Goal: Find contact information

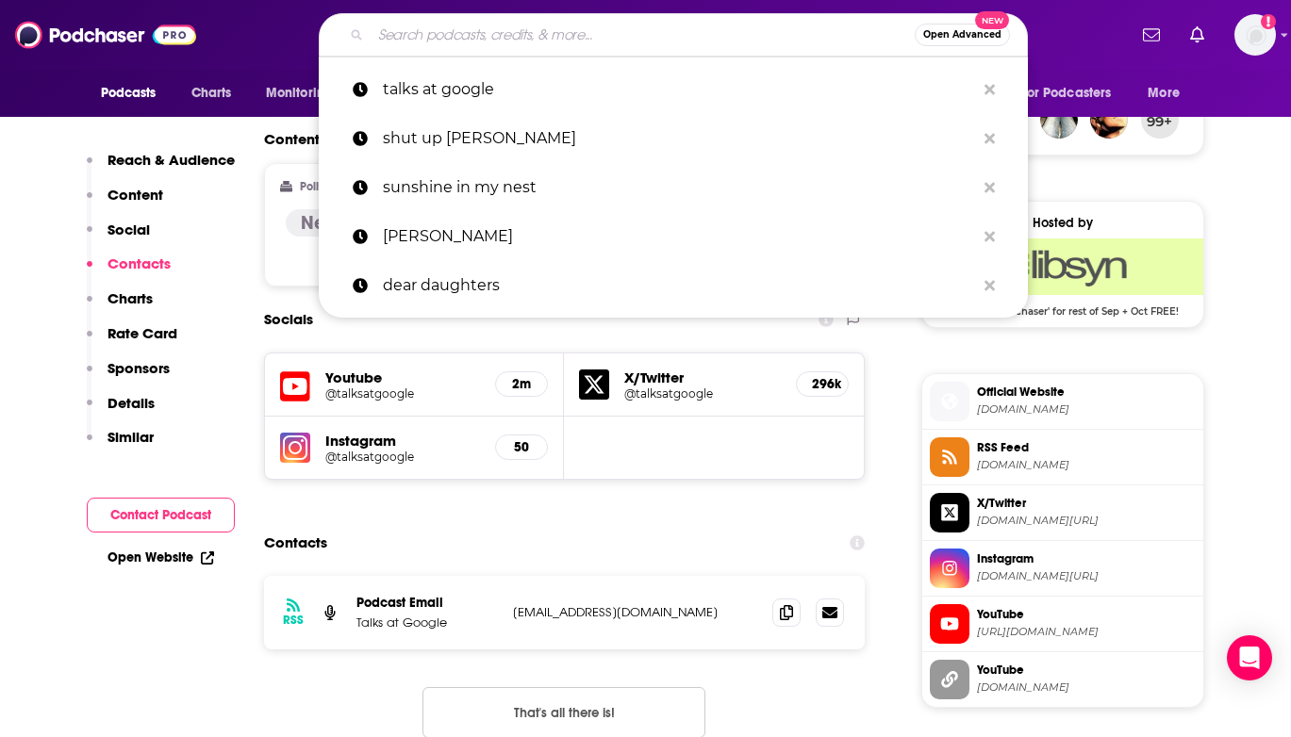
click at [485, 41] on input "Search podcasts, credits, & more..." at bounding box center [643, 35] width 544 height 30
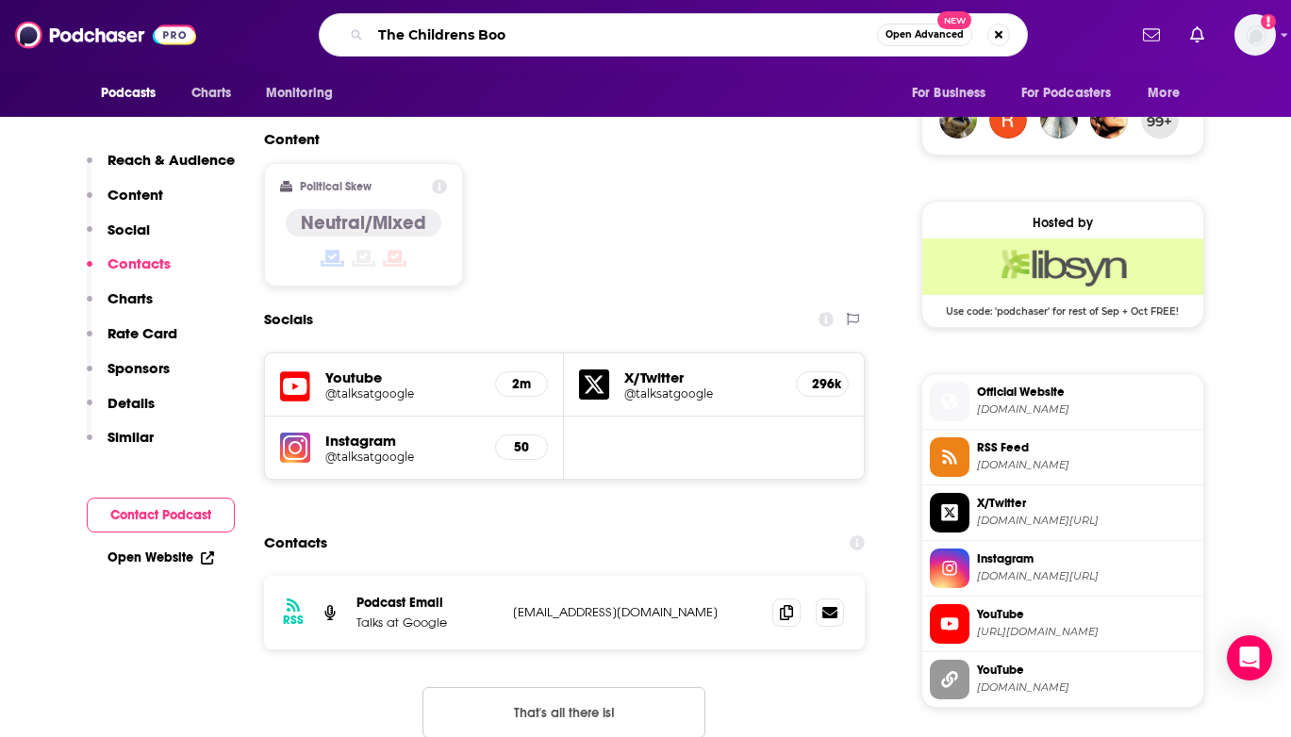
type input "The Childrens Book"
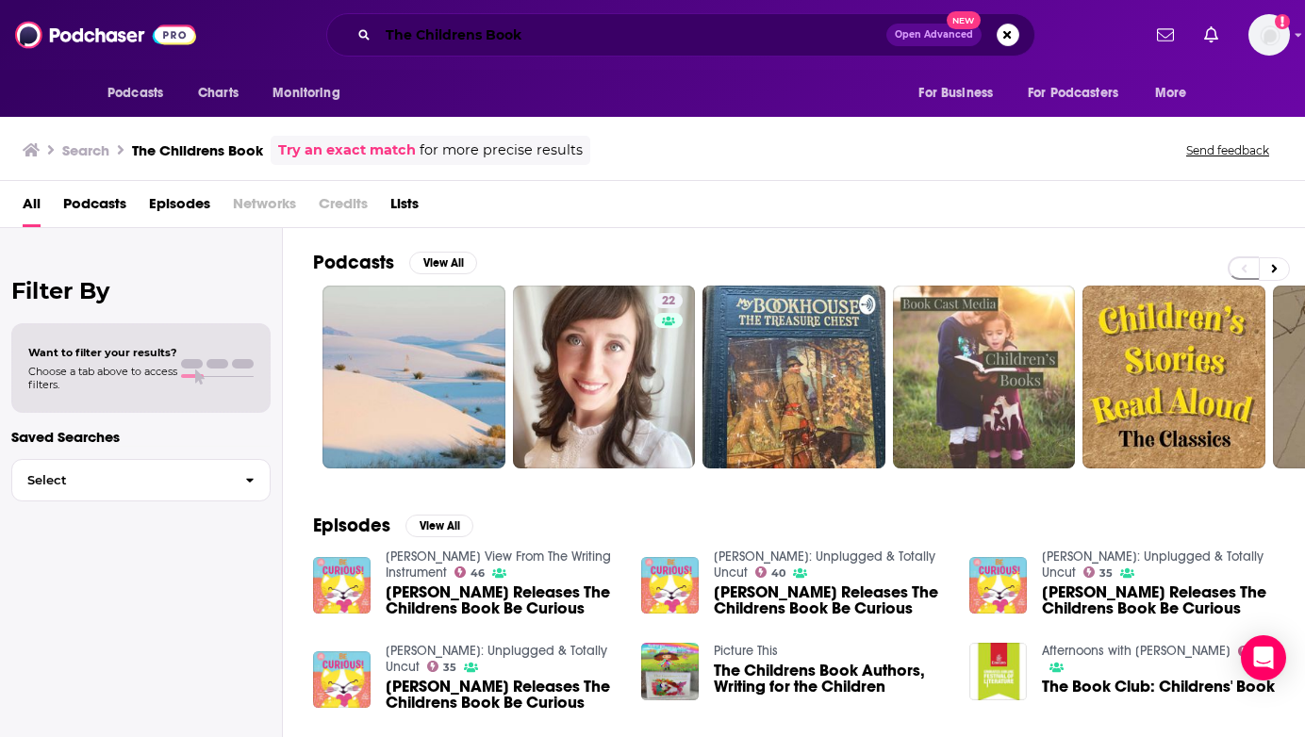
click at [474, 39] on input "The Childrens Book" at bounding box center [632, 35] width 508 height 30
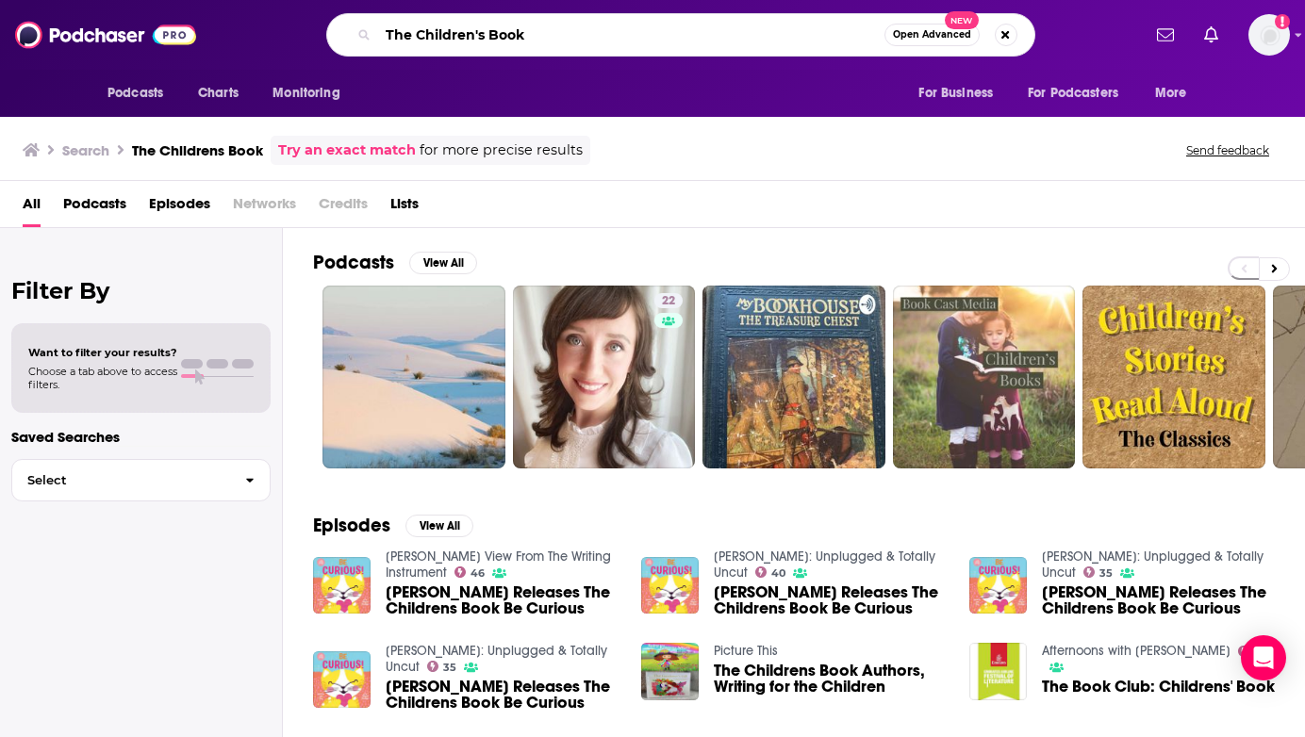
type input "The Children's Book"
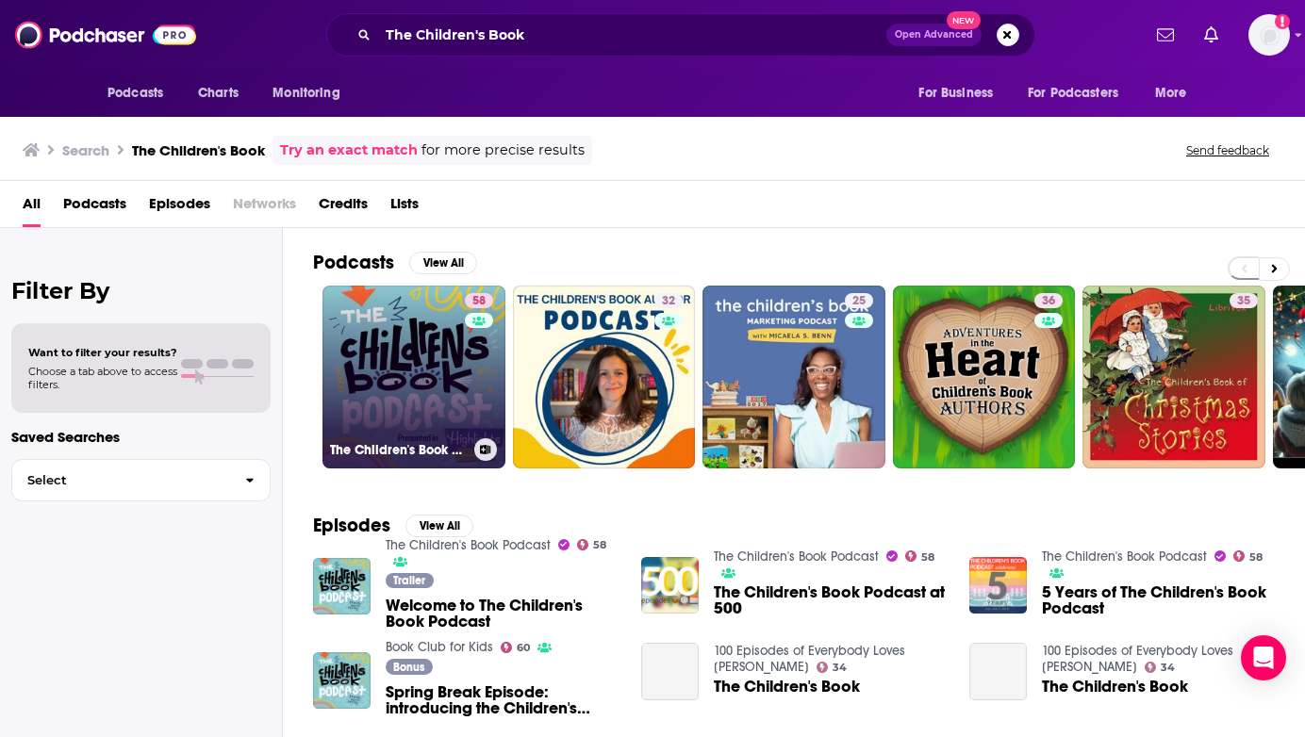
click at [405, 381] on link "58 The Children's Book Podcast" at bounding box center [414, 377] width 183 height 183
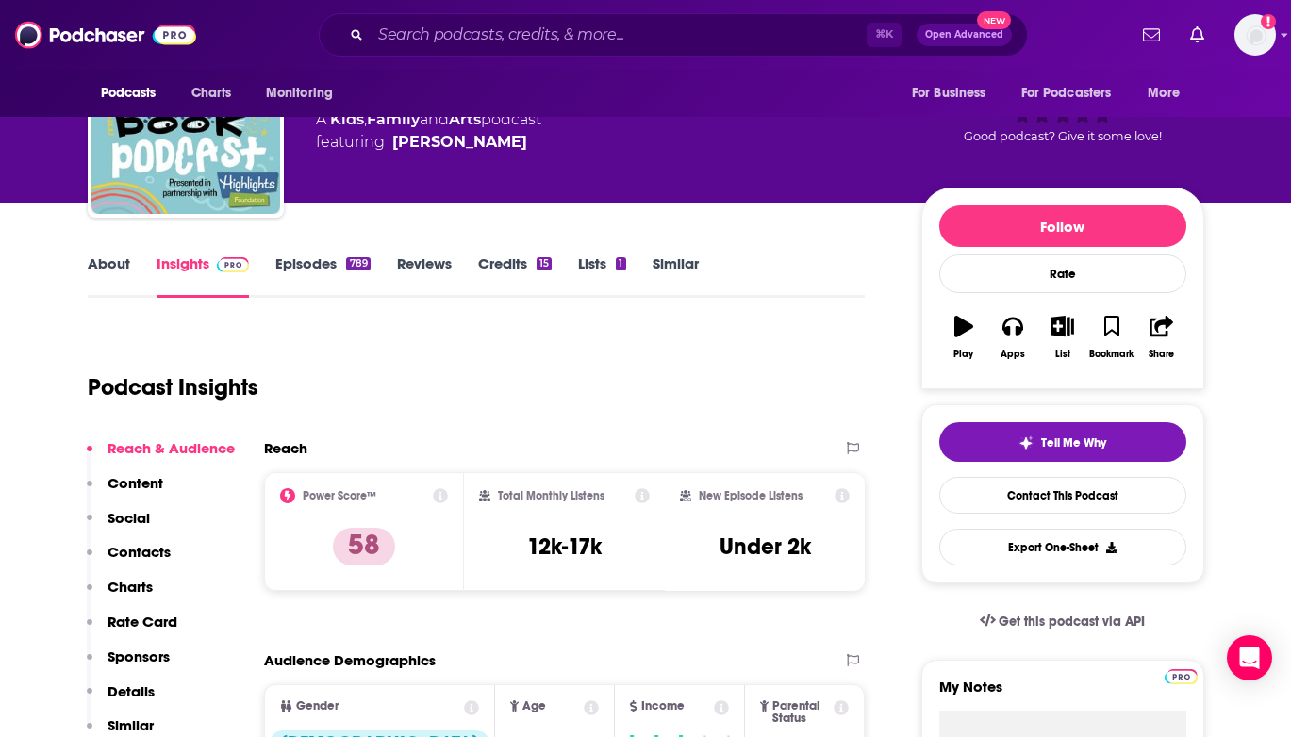
scroll to position [201, 0]
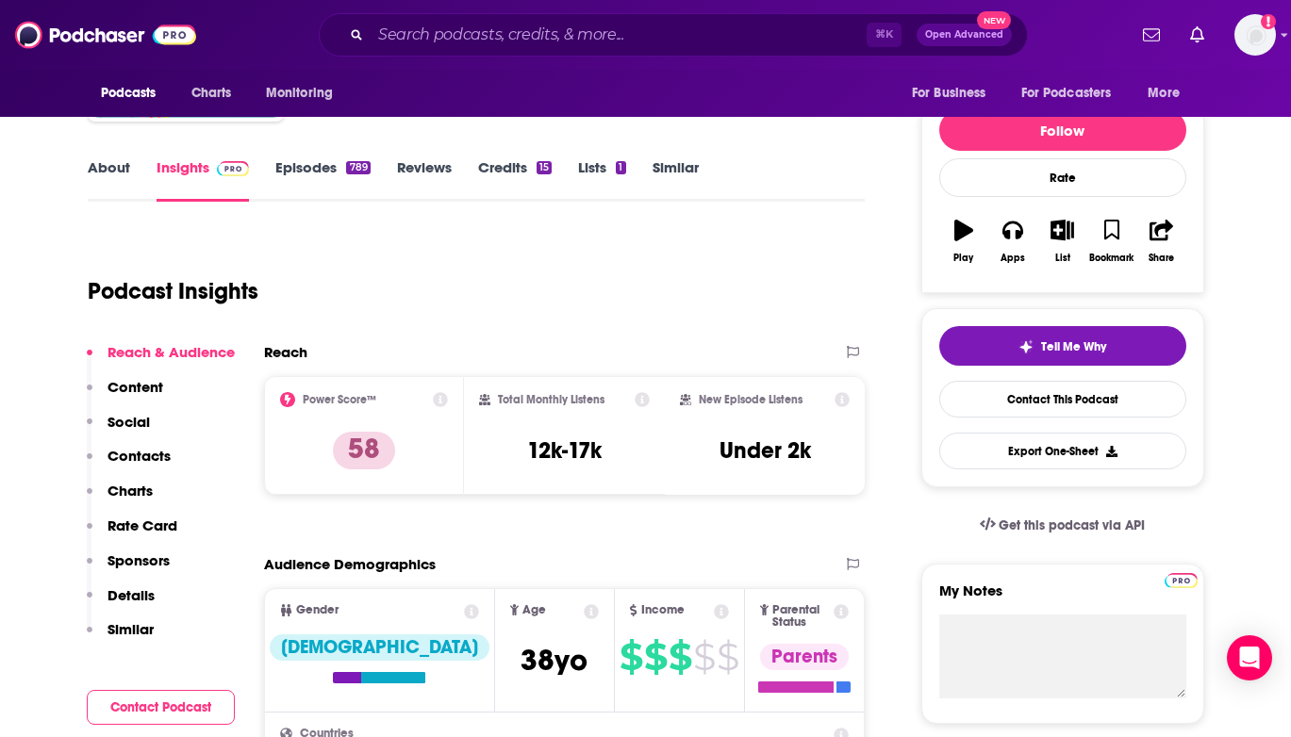
click at [130, 448] on p "Contacts" at bounding box center [139, 456] width 63 height 18
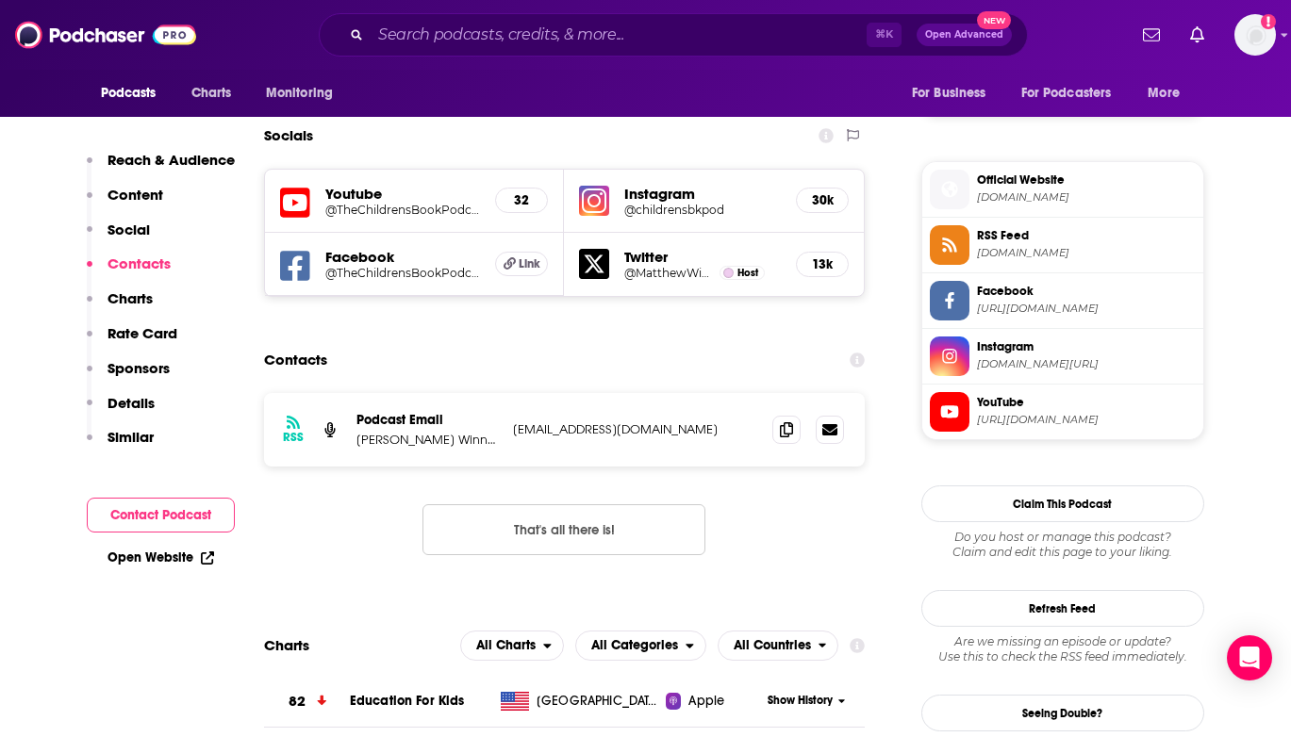
scroll to position [1620, 0]
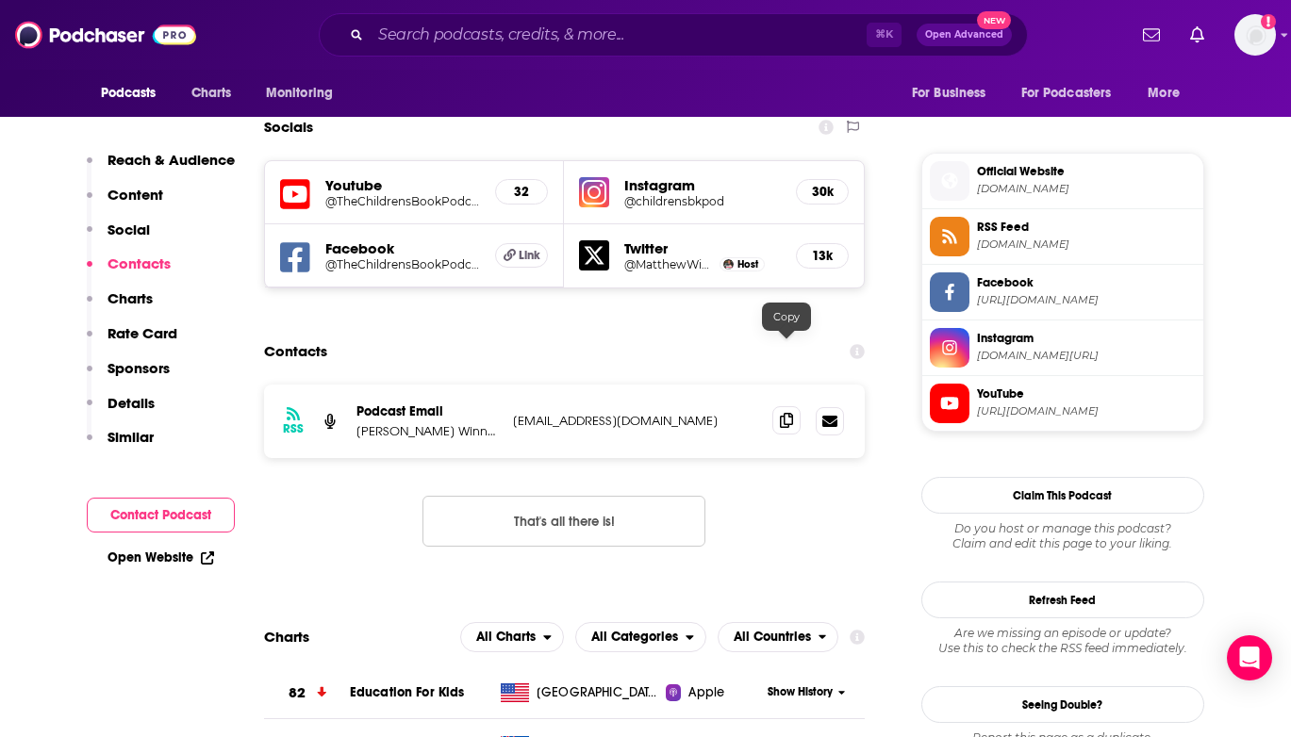
click at [786, 413] on icon at bounding box center [786, 420] width 13 height 15
click at [489, 41] on input "Search podcasts, credits, & more..." at bounding box center [619, 35] width 496 height 30
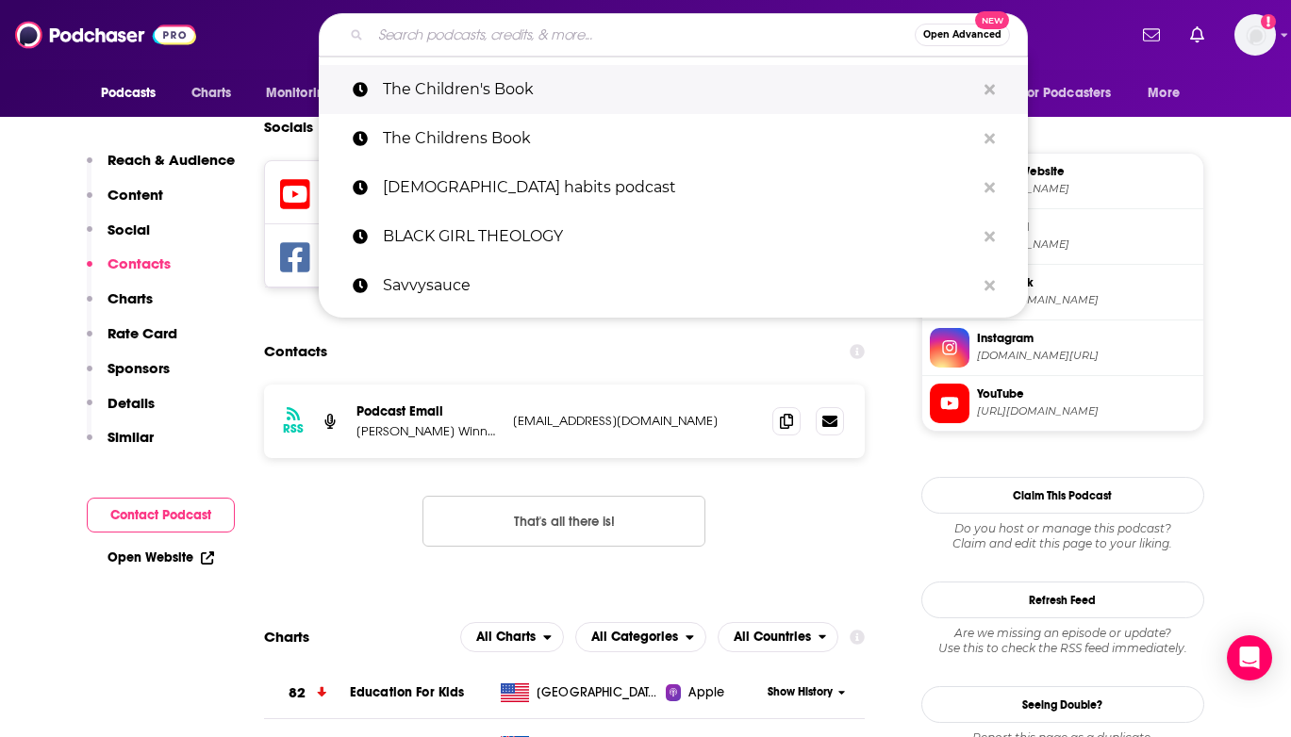
click at [530, 79] on p "The Children's Book" at bounding box center [679, 89] width 592 height 49
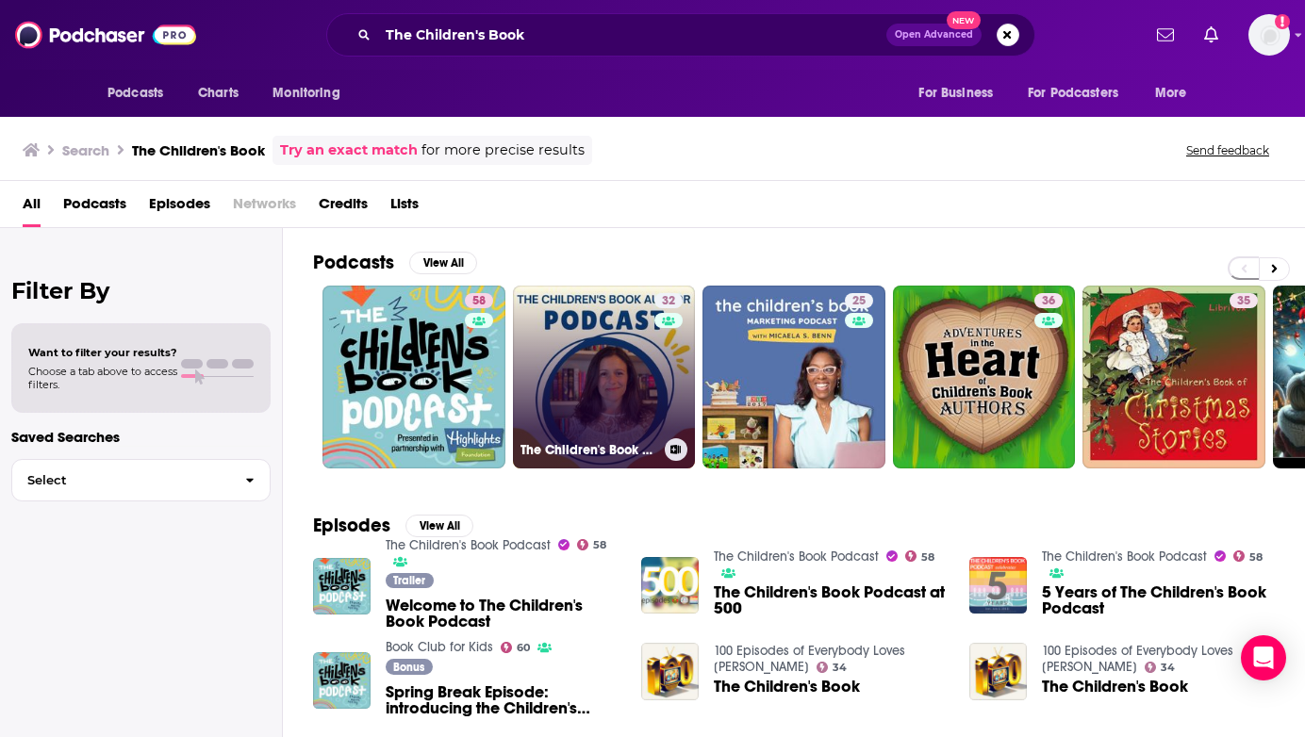
click at [589, 306] on link "32 The Children's Book Author Podcast" at bounding box center [604, 377] width 183 height 183
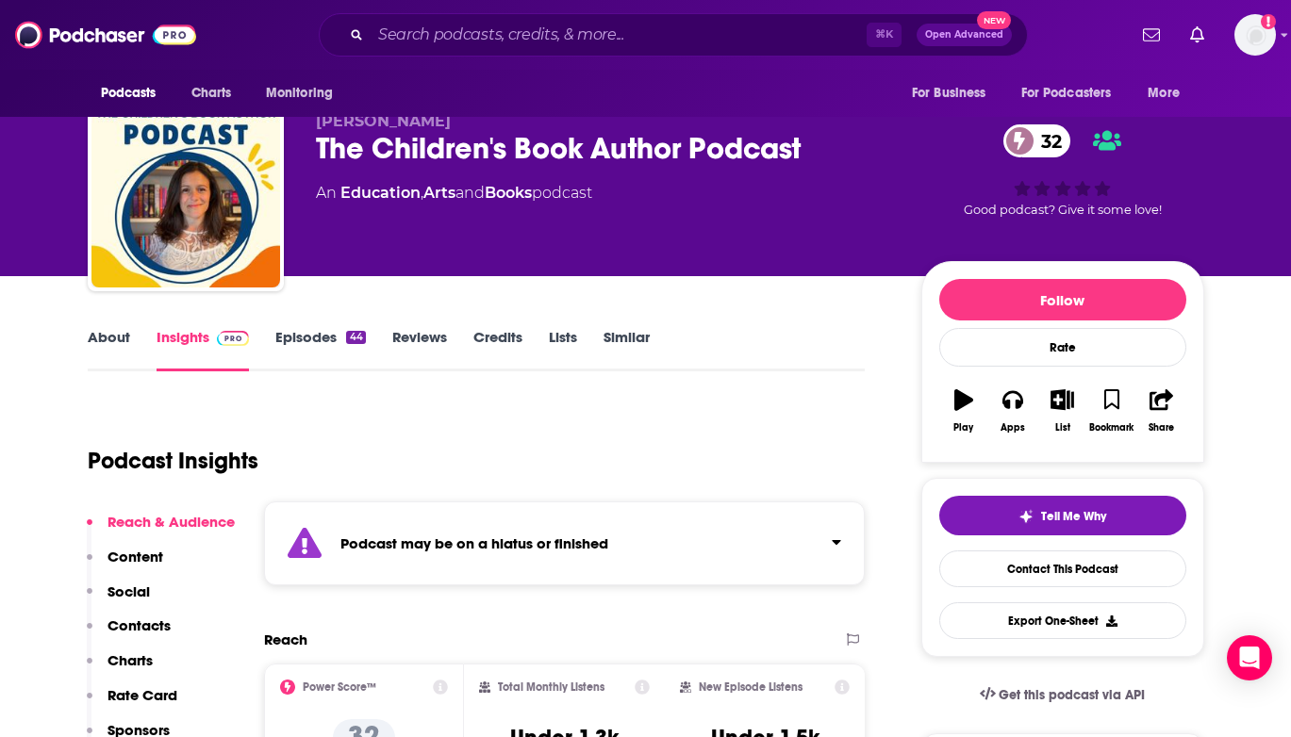
click at [128, 628] on p "Contacts" at bounding box center [139, 626] width 63 height 18
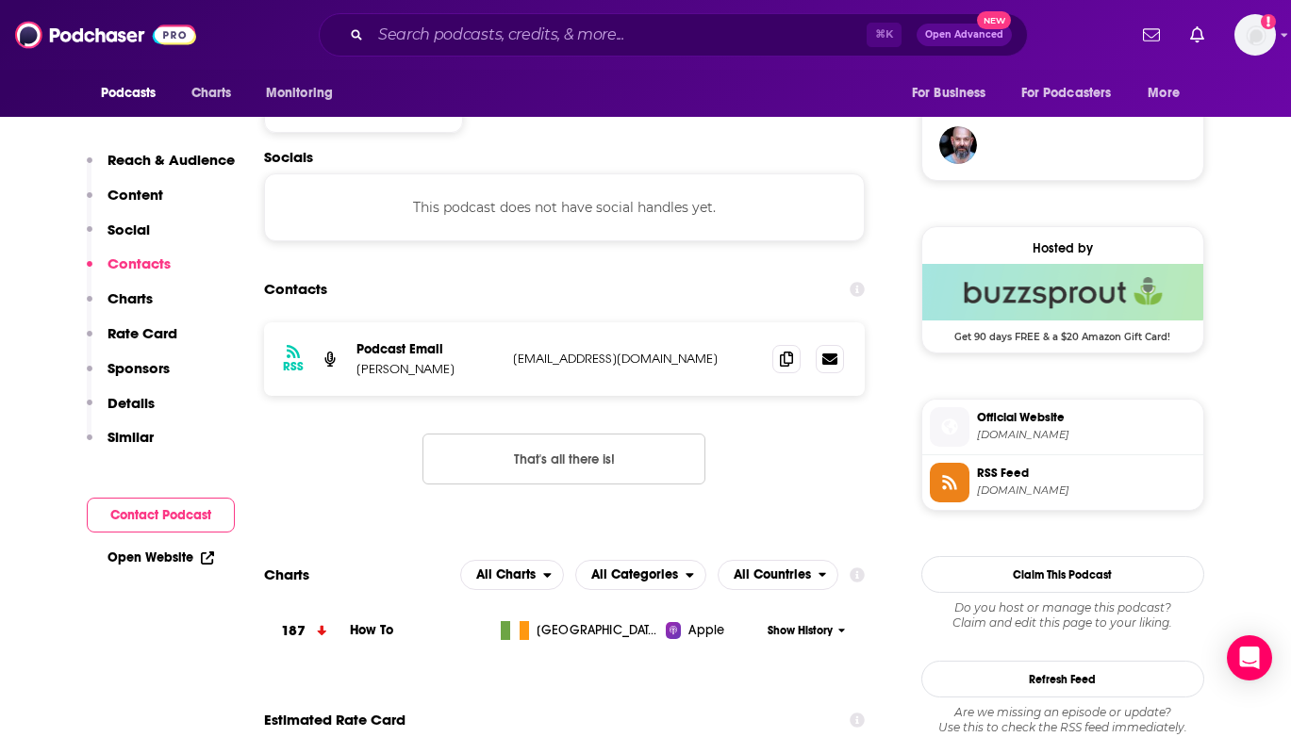
scroll to position [1384, 0]
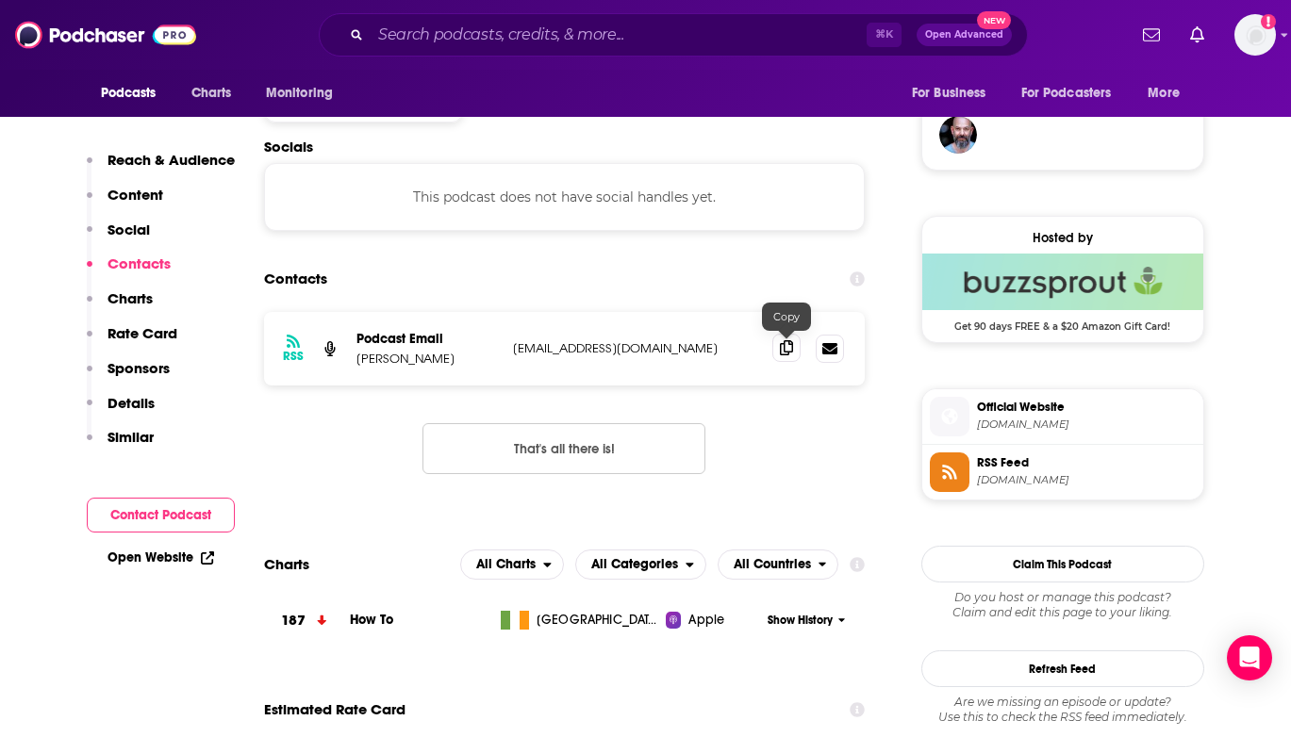
click at [786, 350] on icon at bounding box center [786, 347] width 13 height 15
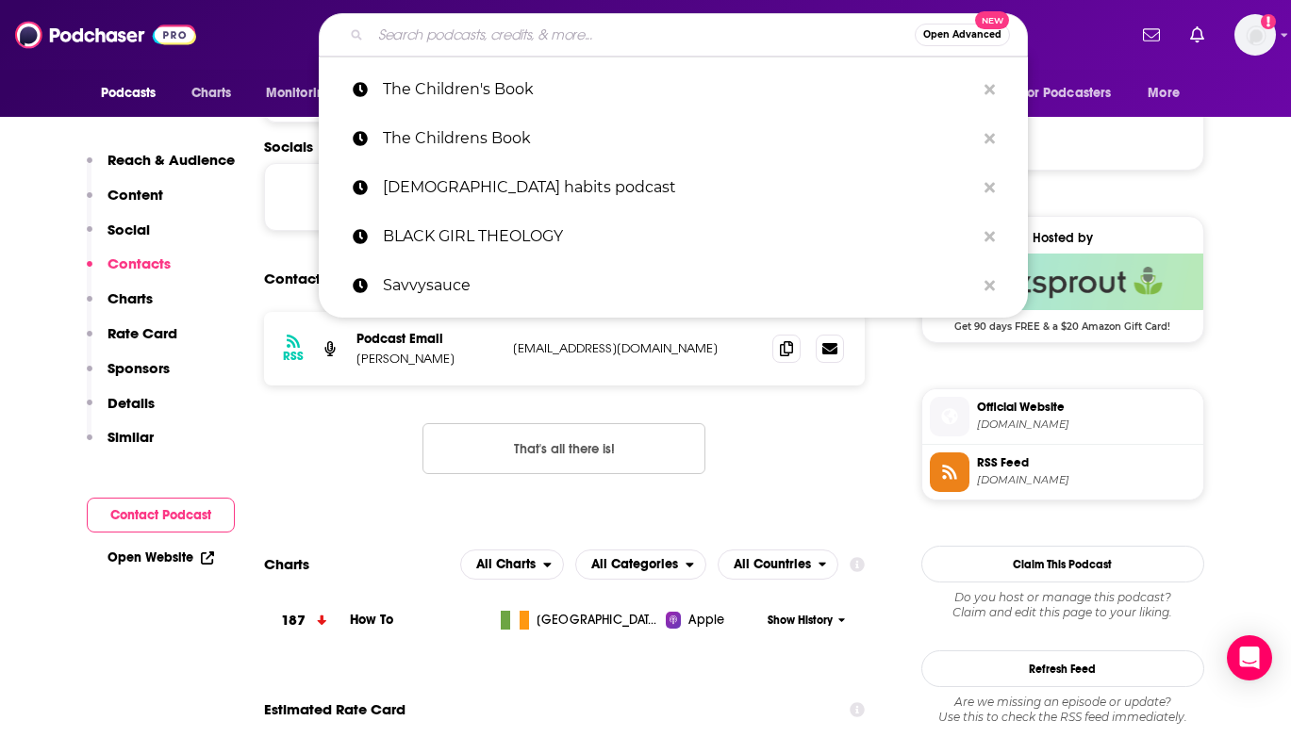
click at [408, 41] on input "Search podcasts, credits, & more..." at bounding box center [643, 35] width 544 height 30
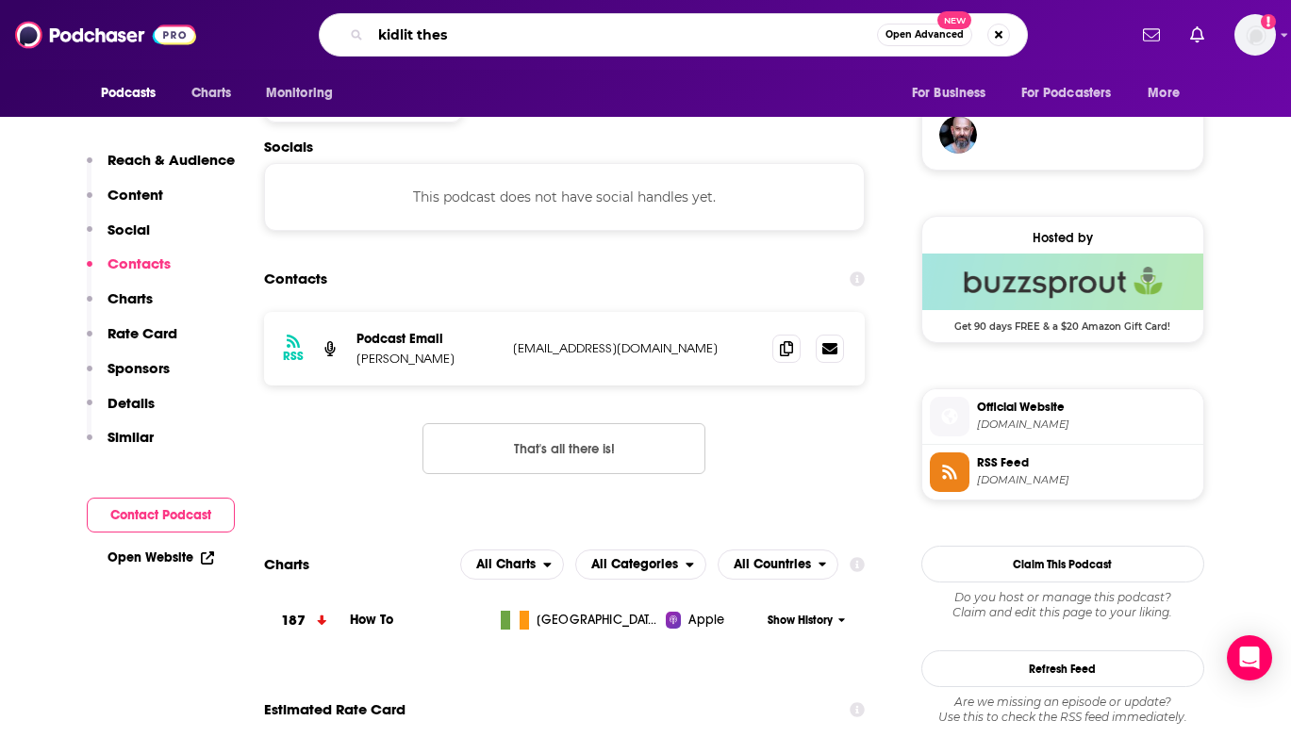
type input "kidlit these"
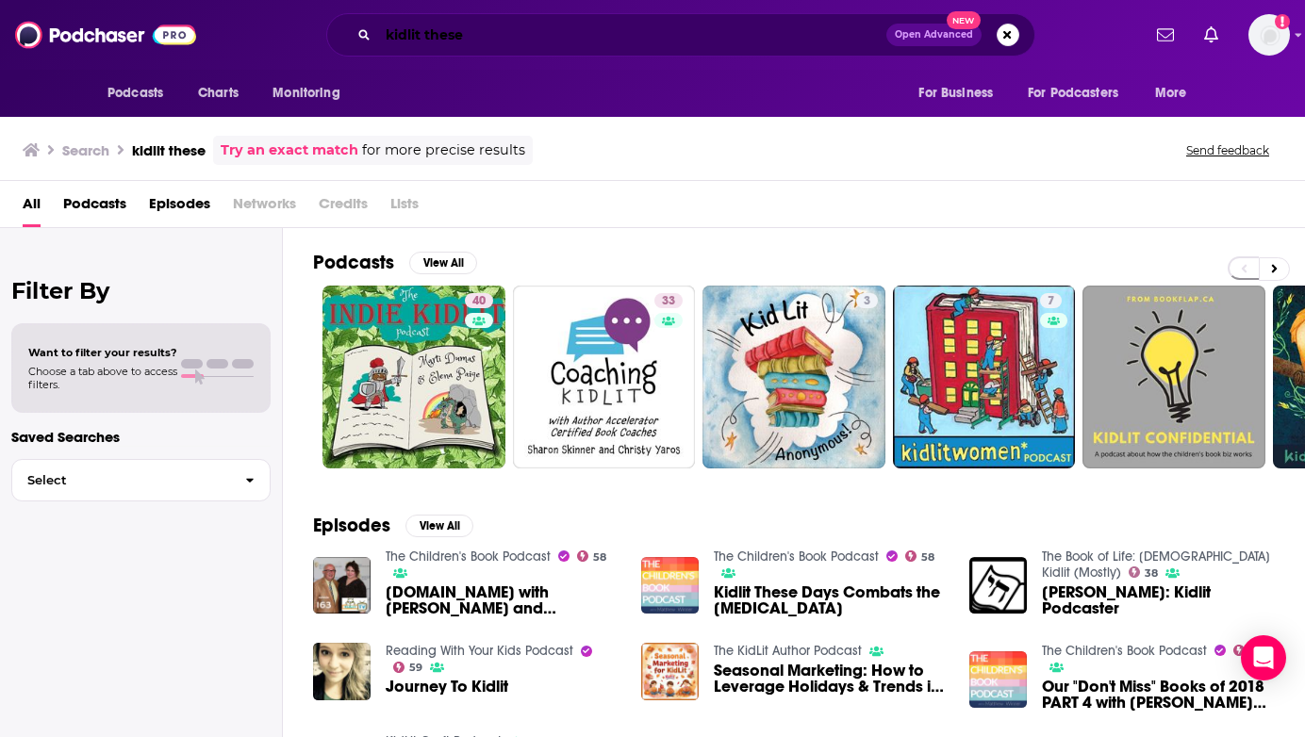
click at [514, 41] on input "kidlit these" at bounding box center [632, 35] width 508 height 30
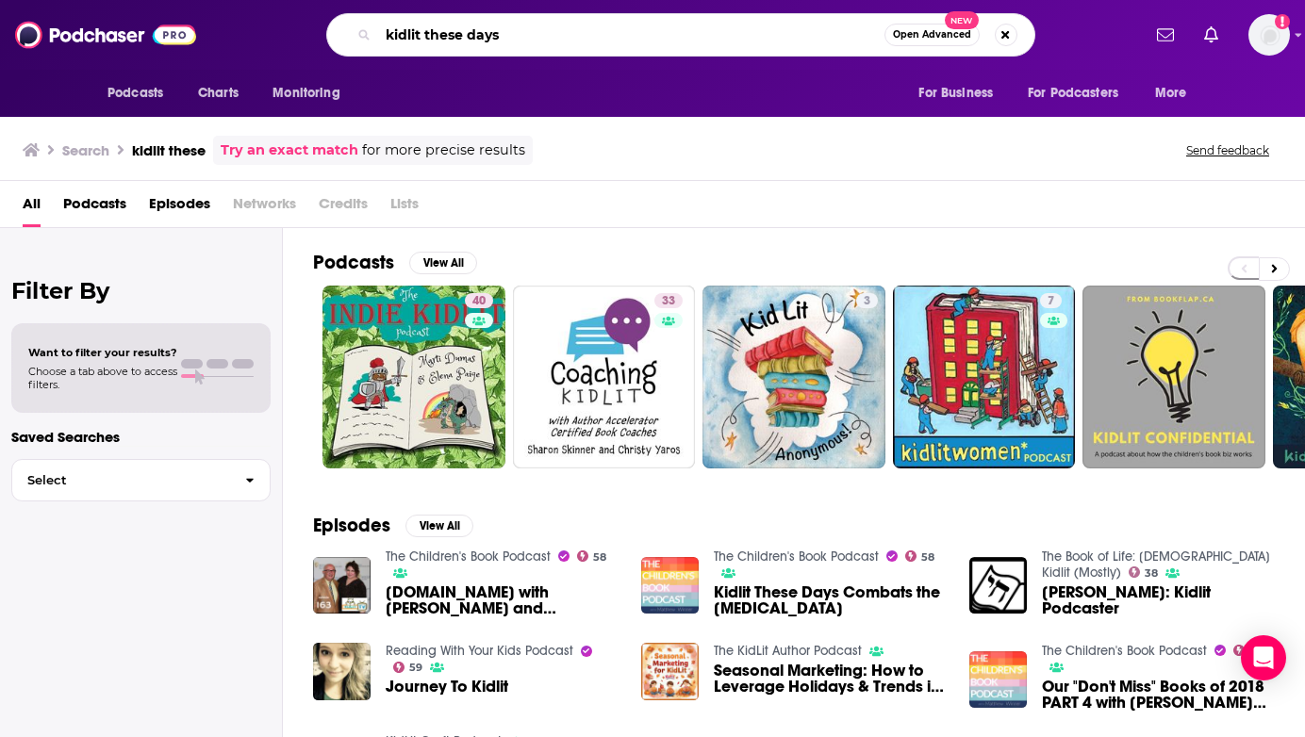
type input "kidlit these days"
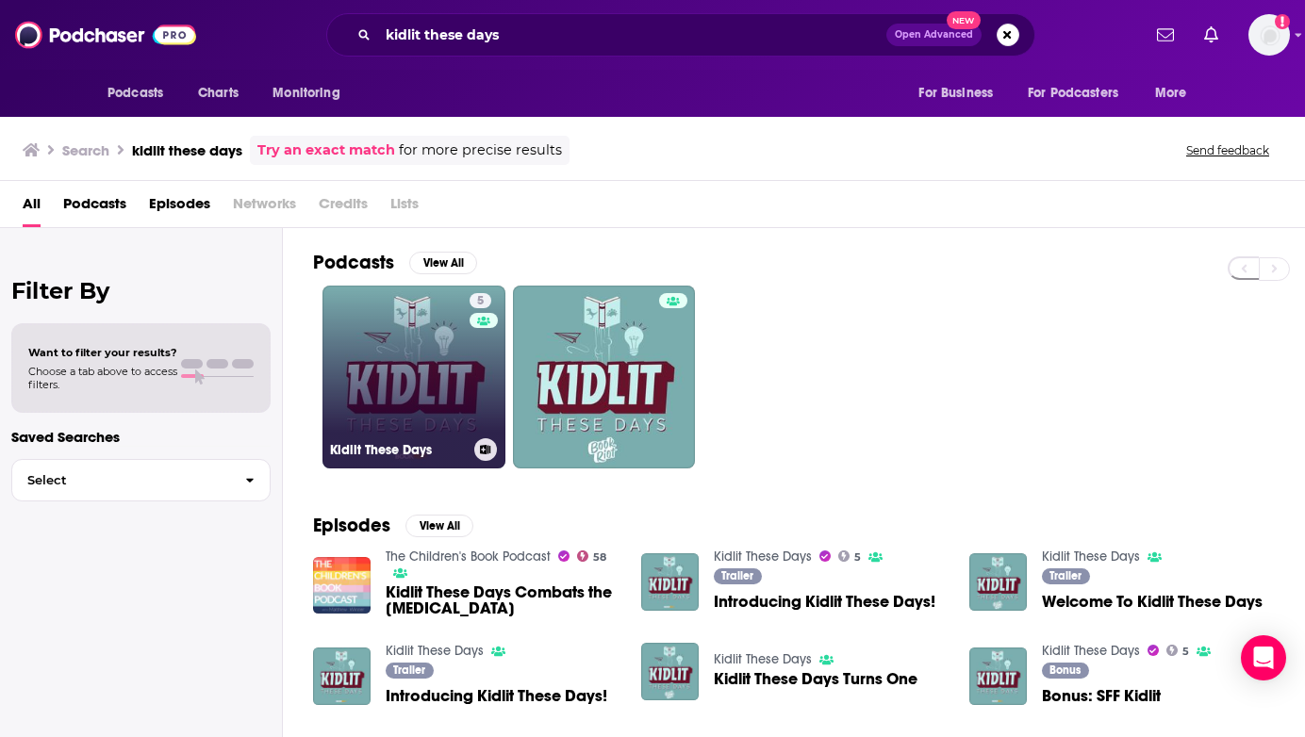
click at [390, 393] on link "5 Kidlit These Days" at bounding box center [414, 377] width 183 height 183
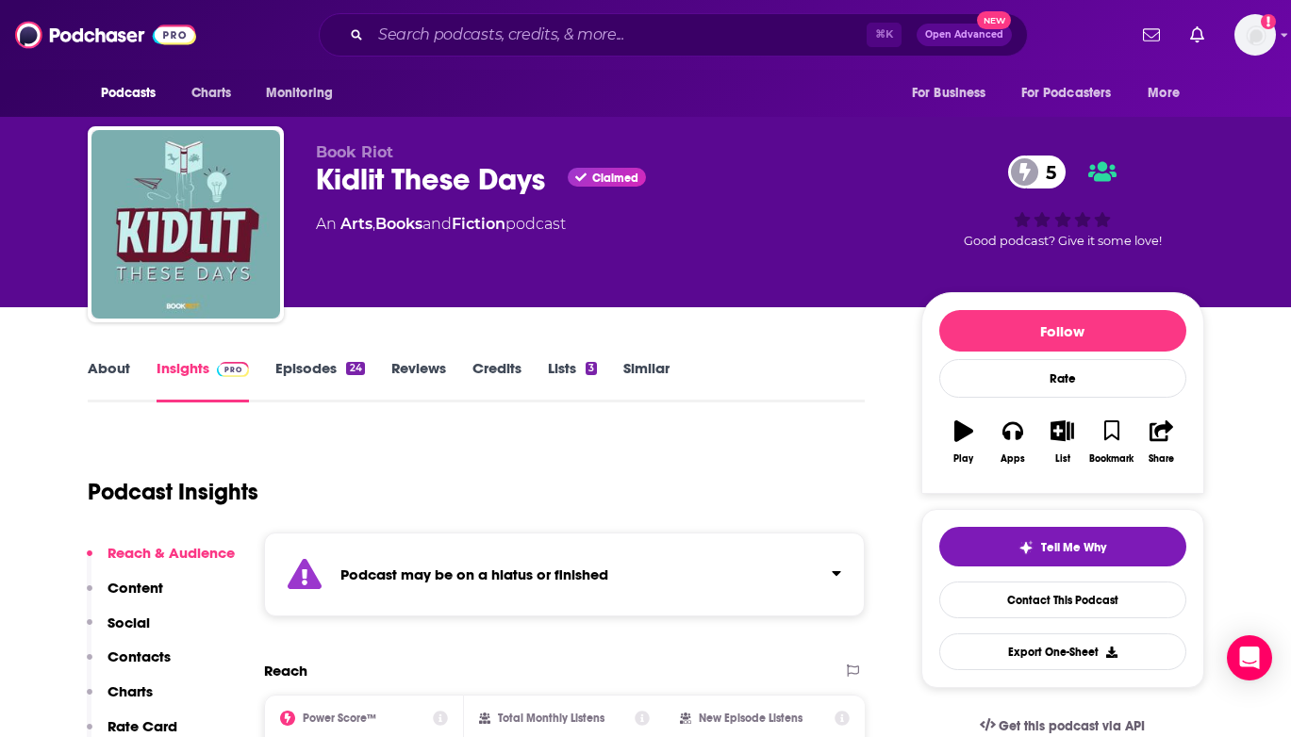
click at [130, 650] on p "Contacts" at bounding box center [139, 657] width 63 height 18
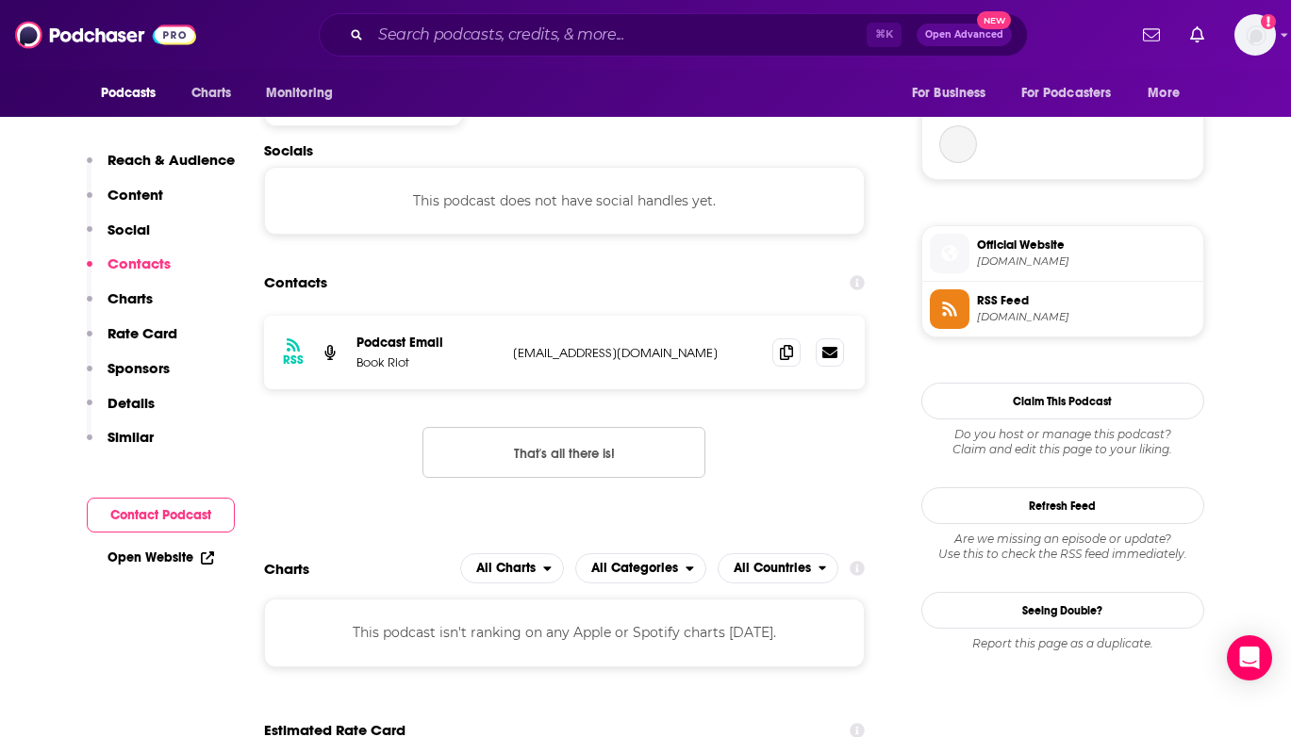
scroll to position [1380, 0]
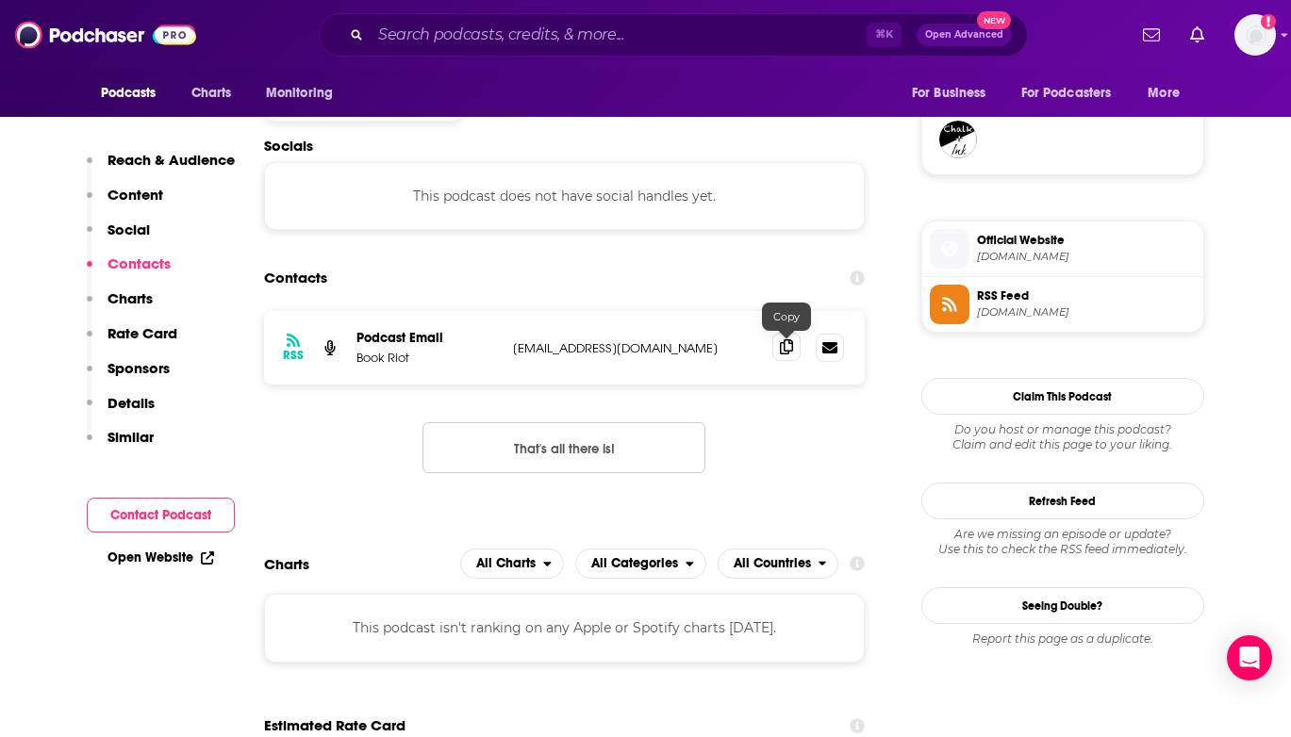
click at [774, 346] on span at bounding box center [786, 347] width 28 height 28
click at [458, 35] on input "Search podcasts, credits, & more..." at bounding box center [619, 35] width 496 height 30
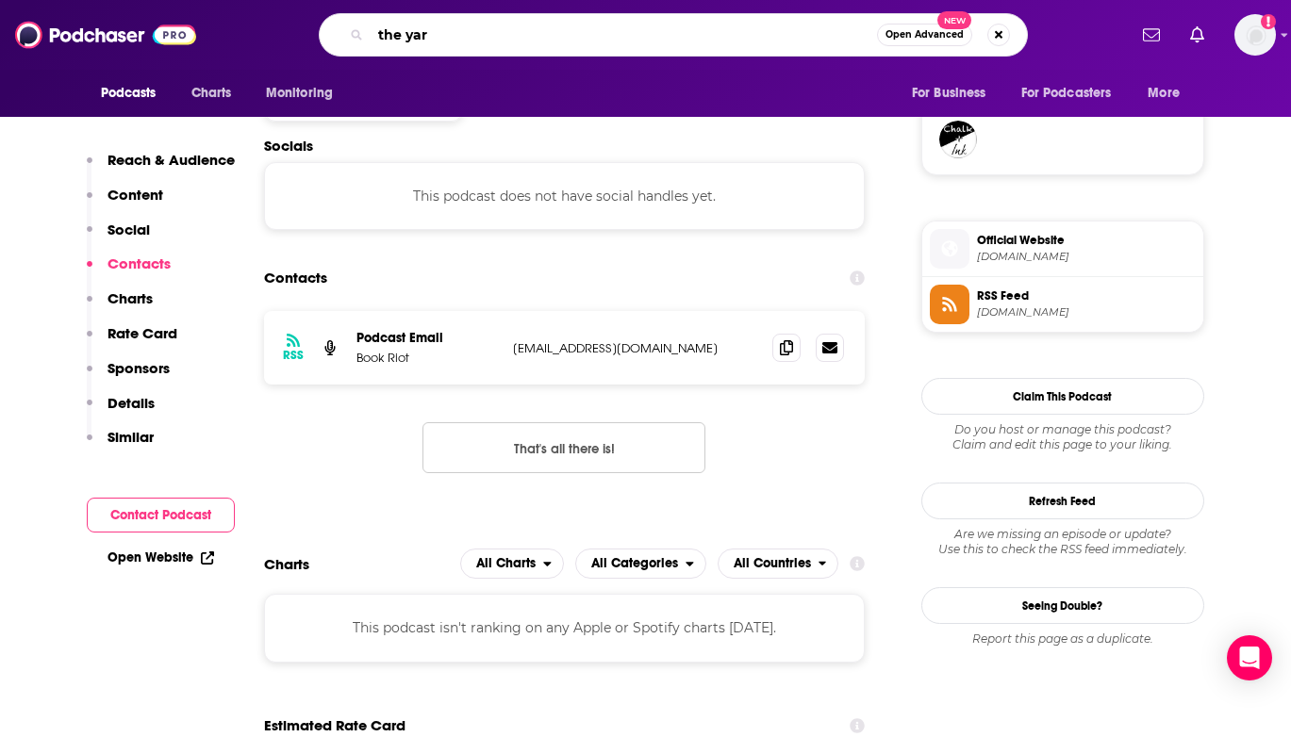
type input "the yarn"
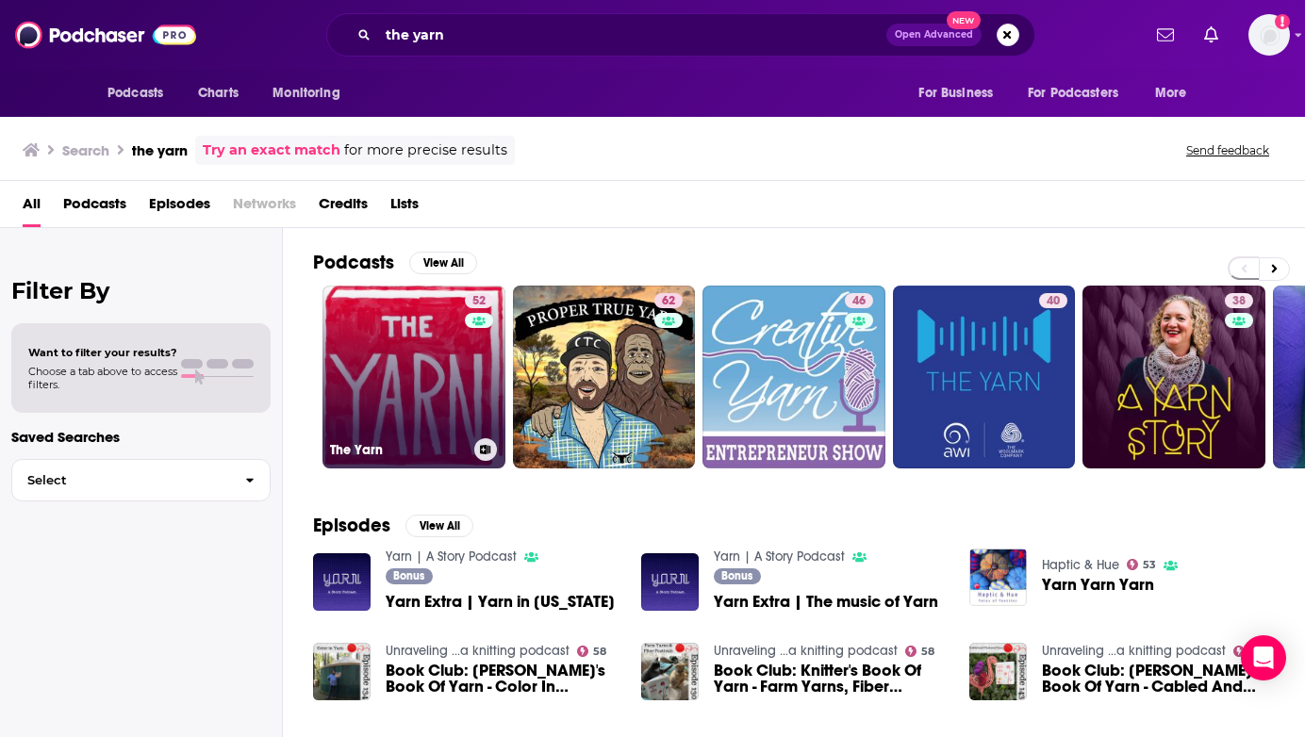
click at [423, 382] on link "52 The Yarn" at bounding box center [414, 377] width 183 height 183
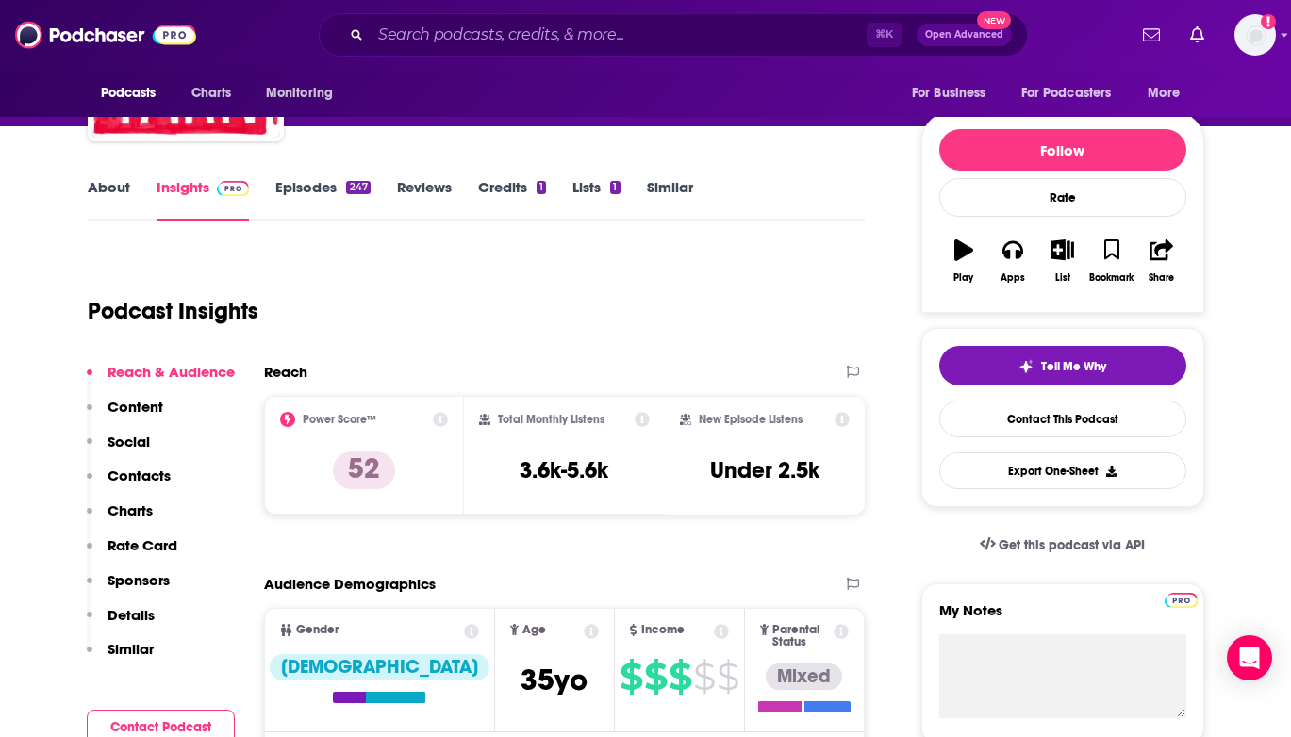
scroll to position [182, 0]
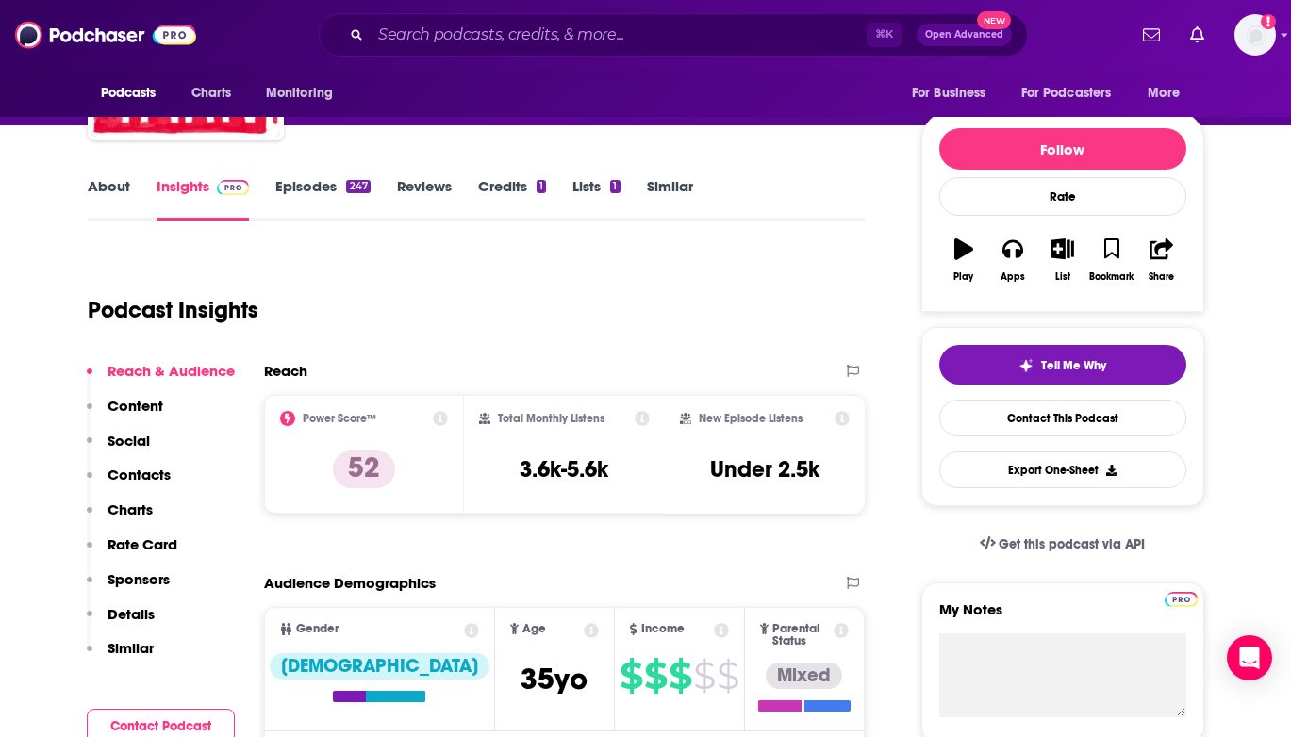
click at [122, 472] on p "Contacts" at bounding box center [139, 475] width 63 height 18
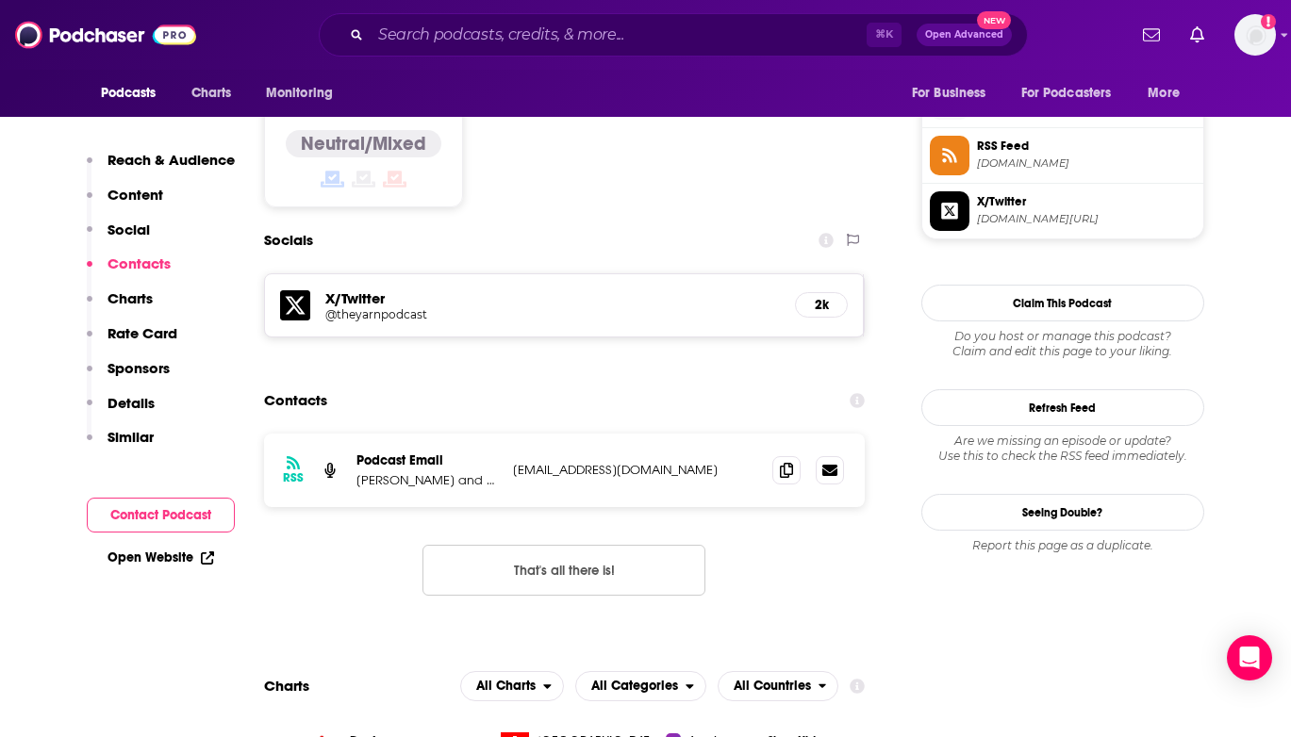
scroll to position [1555, 0]
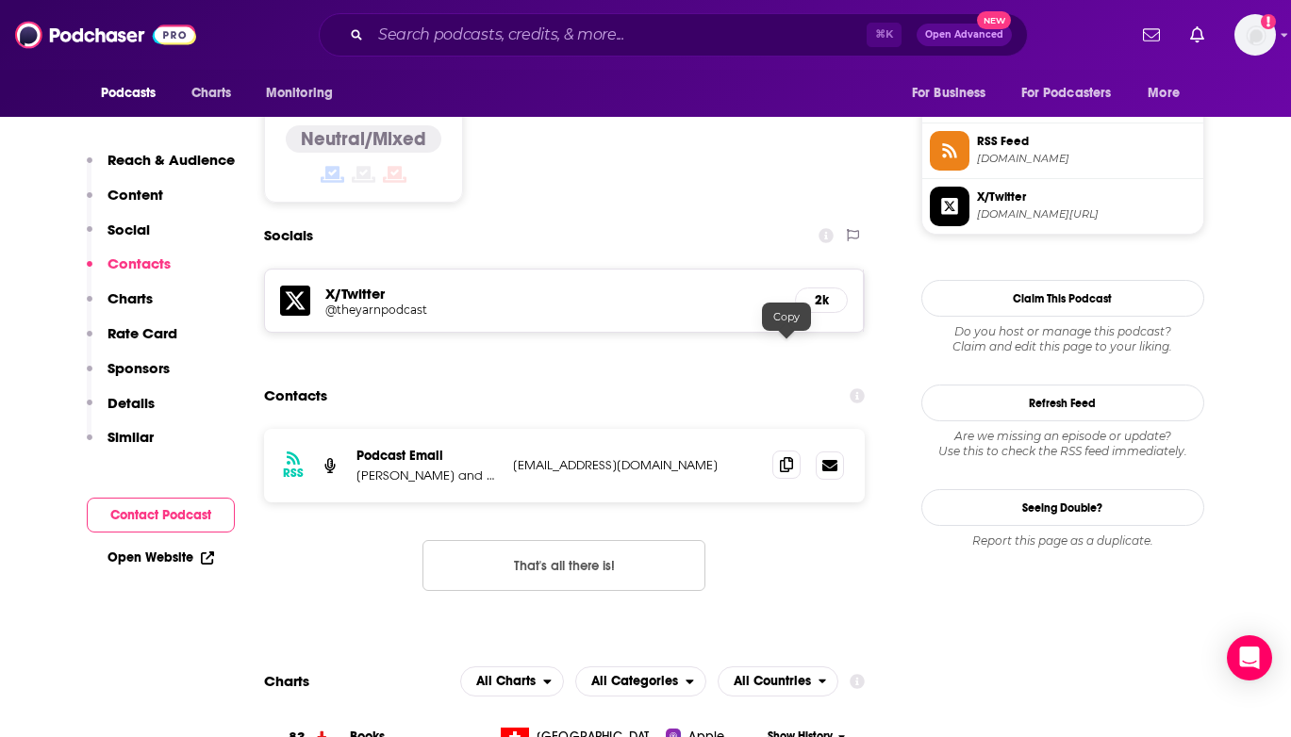
click at [780, 457] on icon at bounding box center [786, 464] width 13 height 15
click at [405, 28] on input "Search podcasts, credits, & more..." at bounding box center [619, 35] width 496 height 30
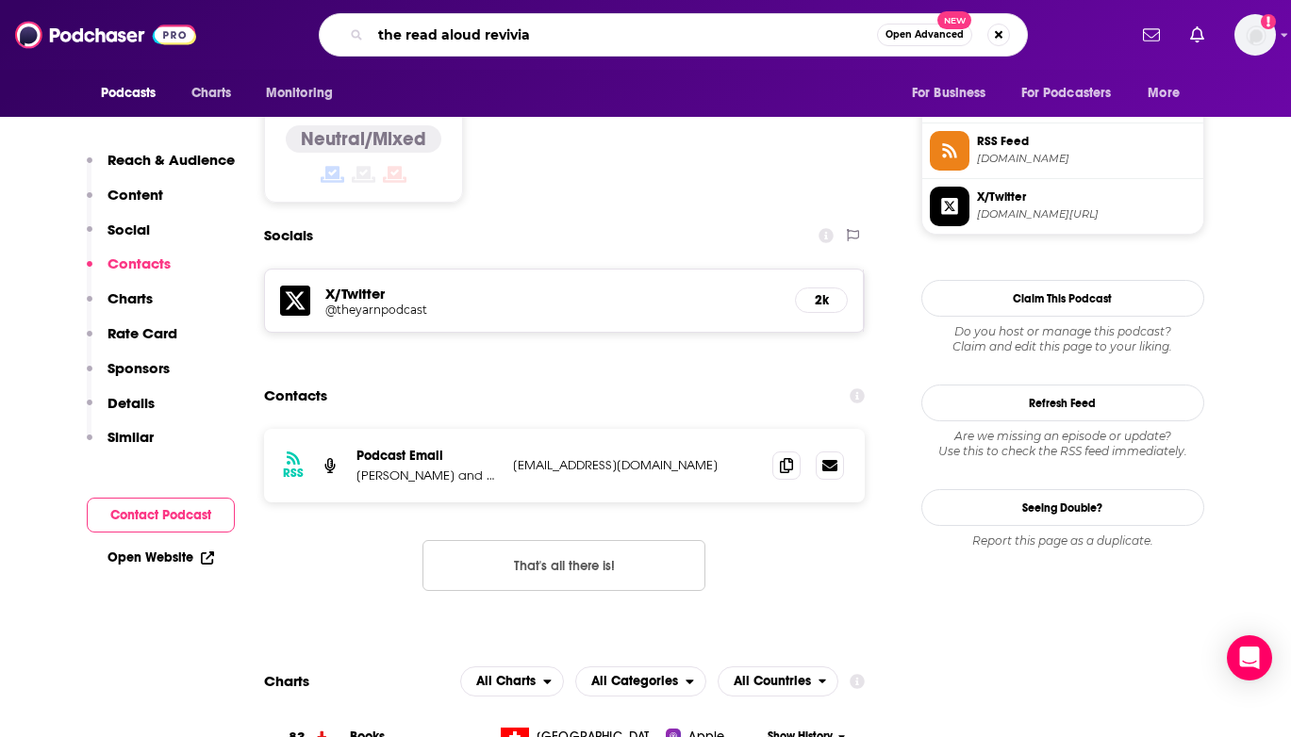
type input "the read [PERSON_NAME]"
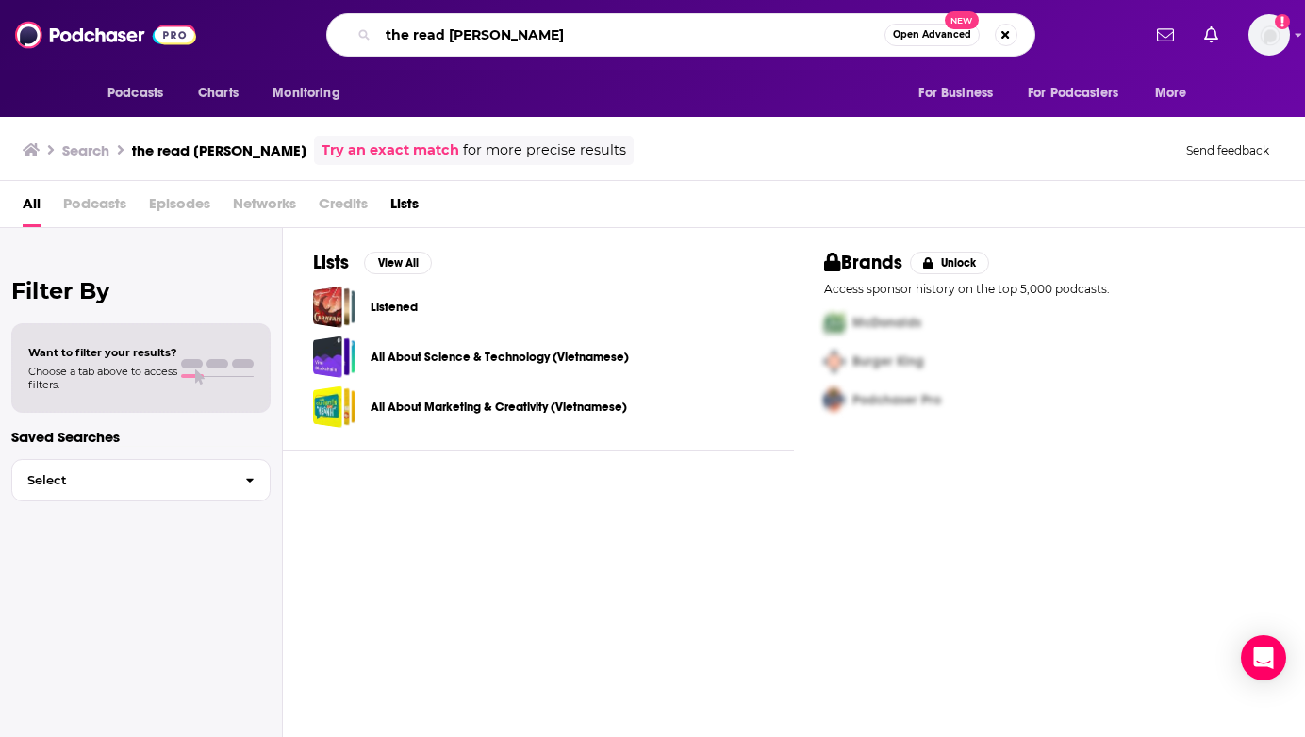
click at [446, 40] on input "the read [PERSON_NAME]" at bounding box center [631, 35] width 506 height 30
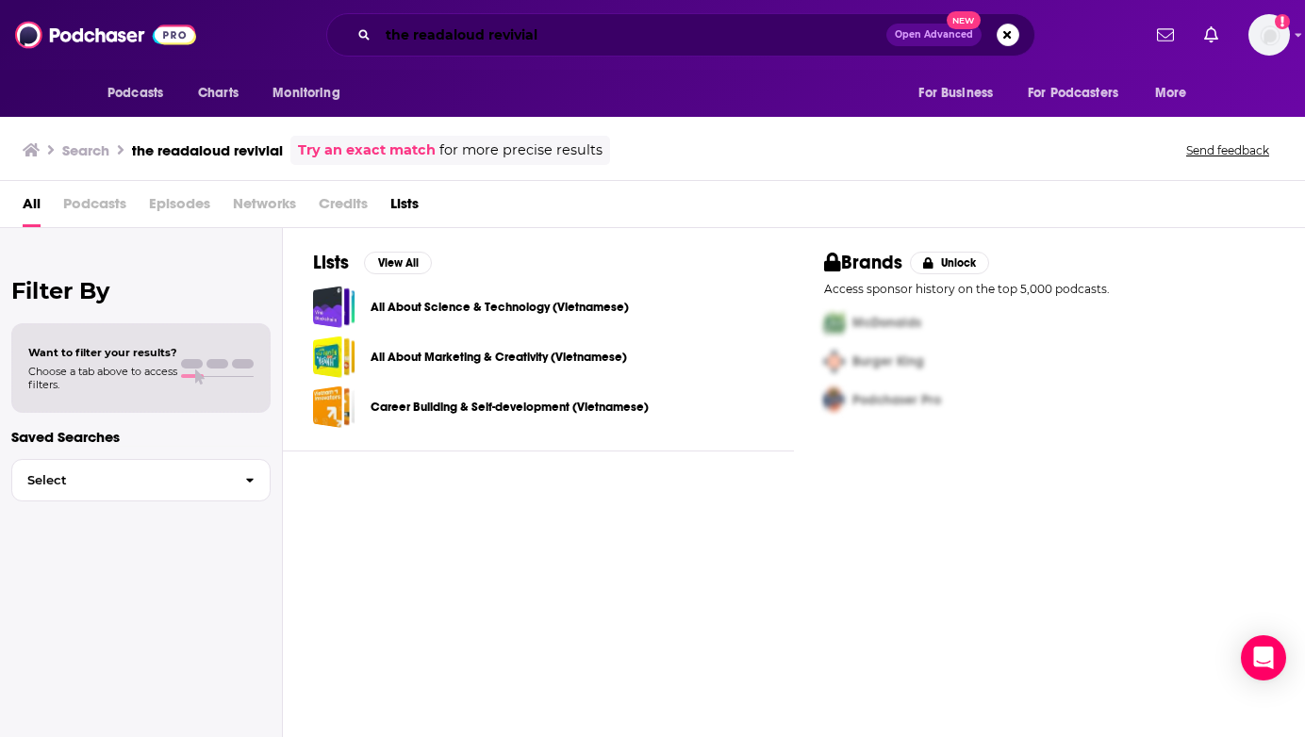
click at [574, 29] on input "the readaloud revivial" at bounding box center [632, 35] width 508 height 30
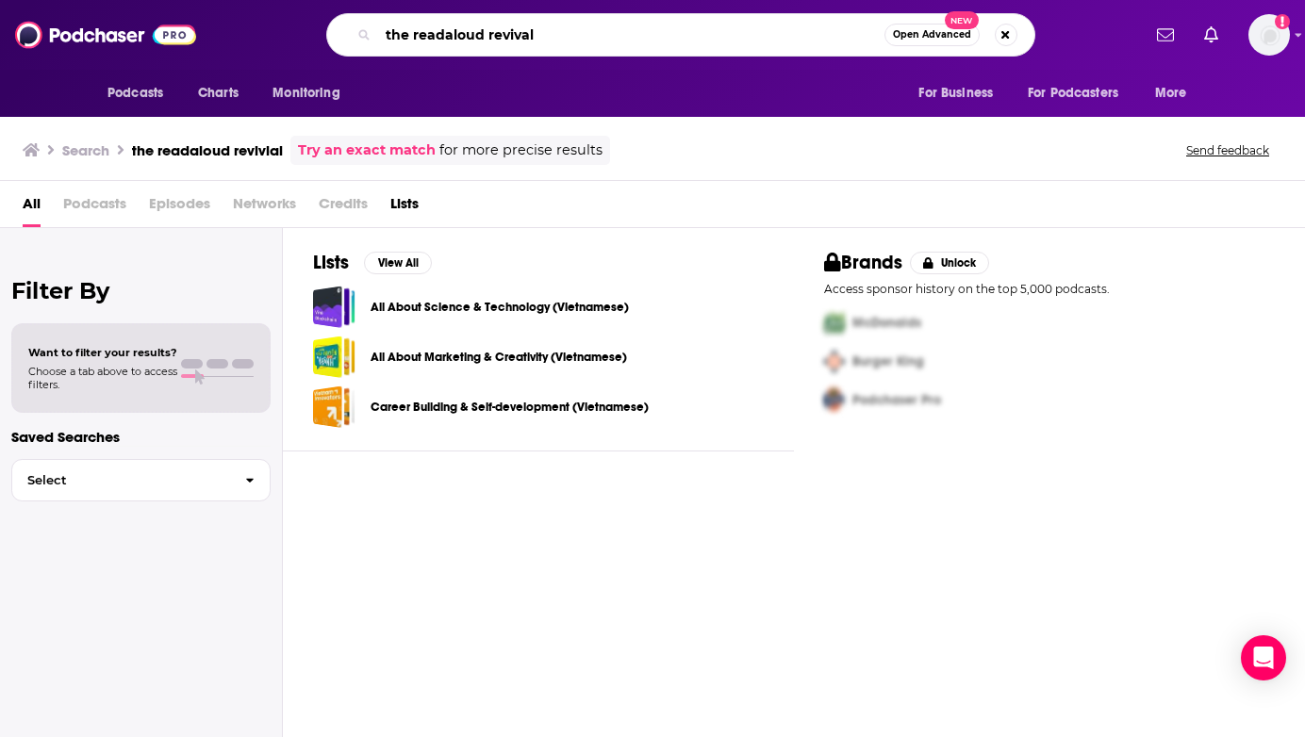
type input "the readaloud revival"
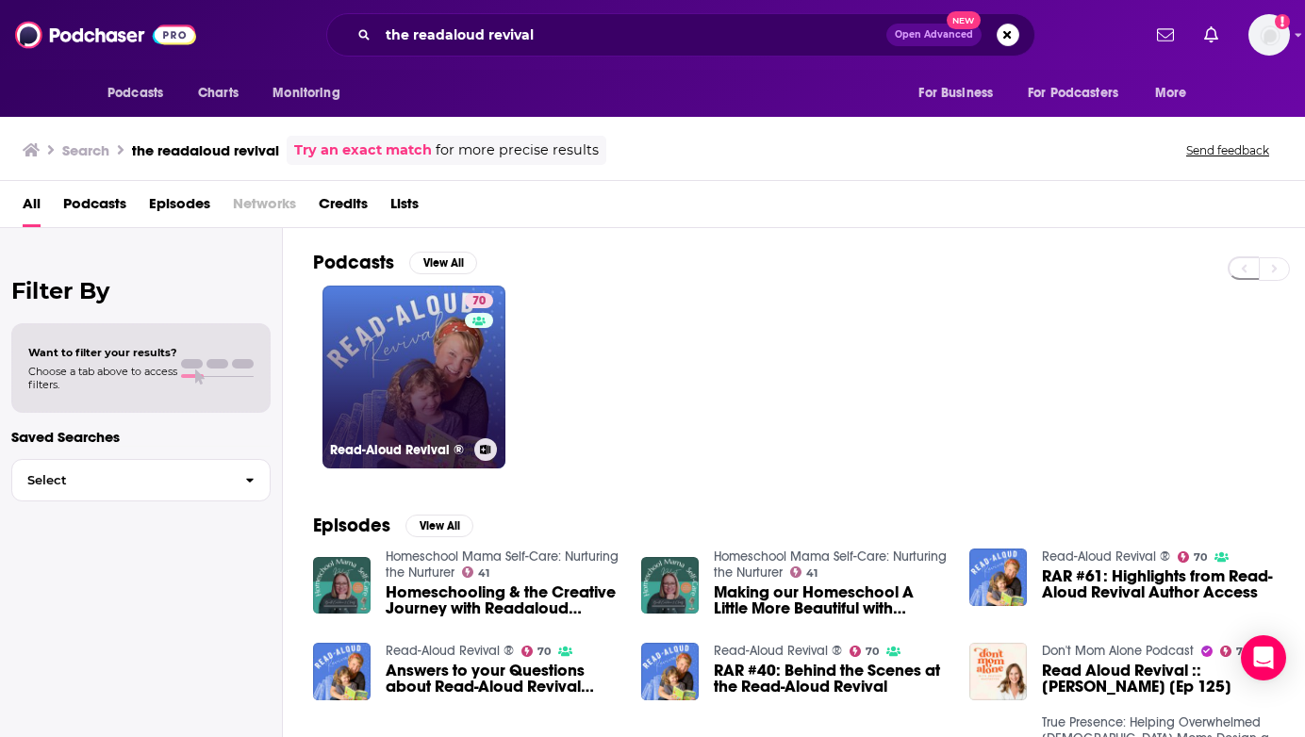
click at [411, 378] on link "70 Read-Aloud Revival ®" at bounding box center [414, 377] width 183 height 183
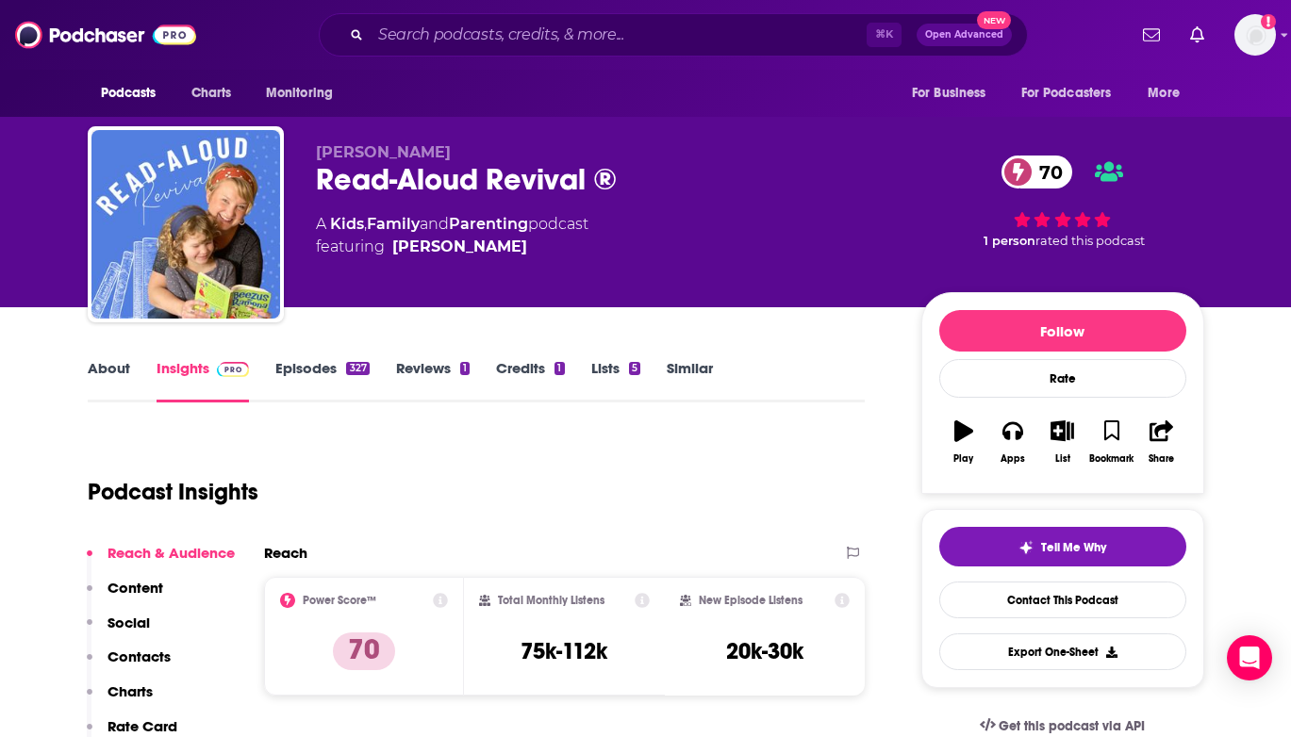
click at [133, 653] on p "Contacts" at bounding box center [139, 657] width 63 height 18
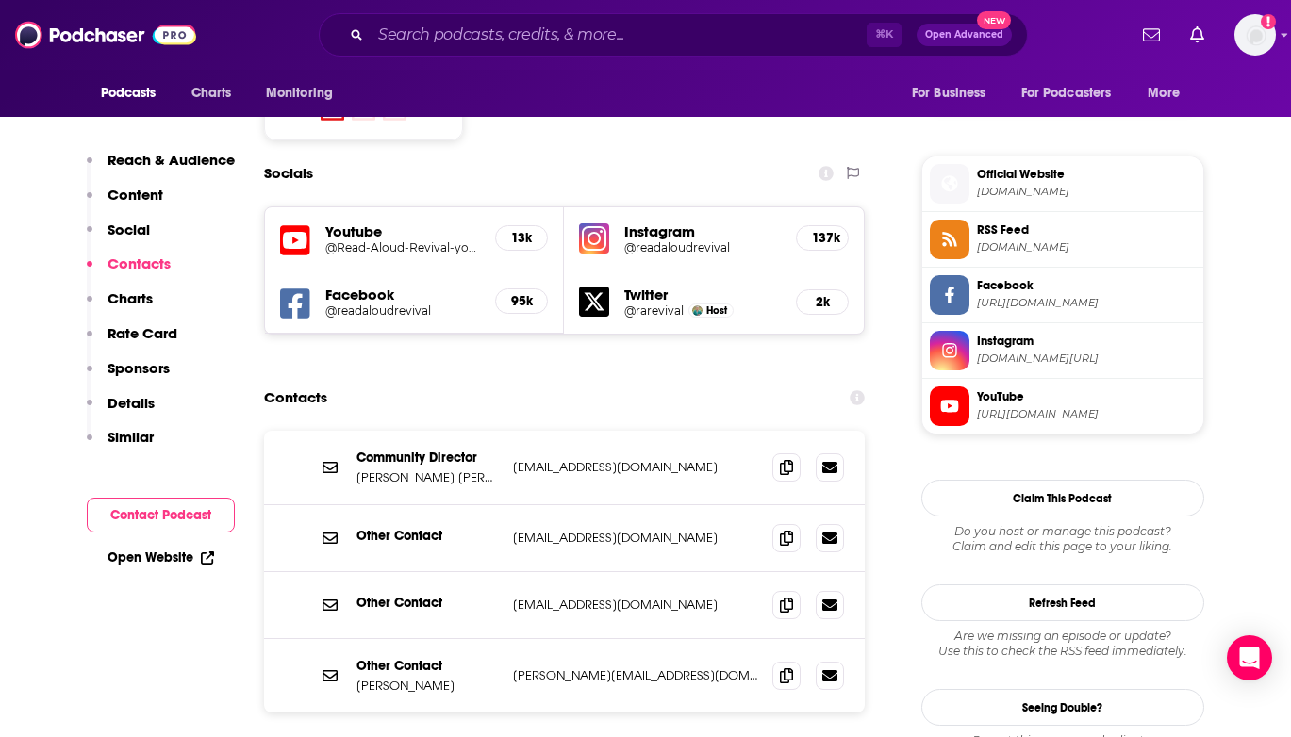
scroll to position [1620, 0]
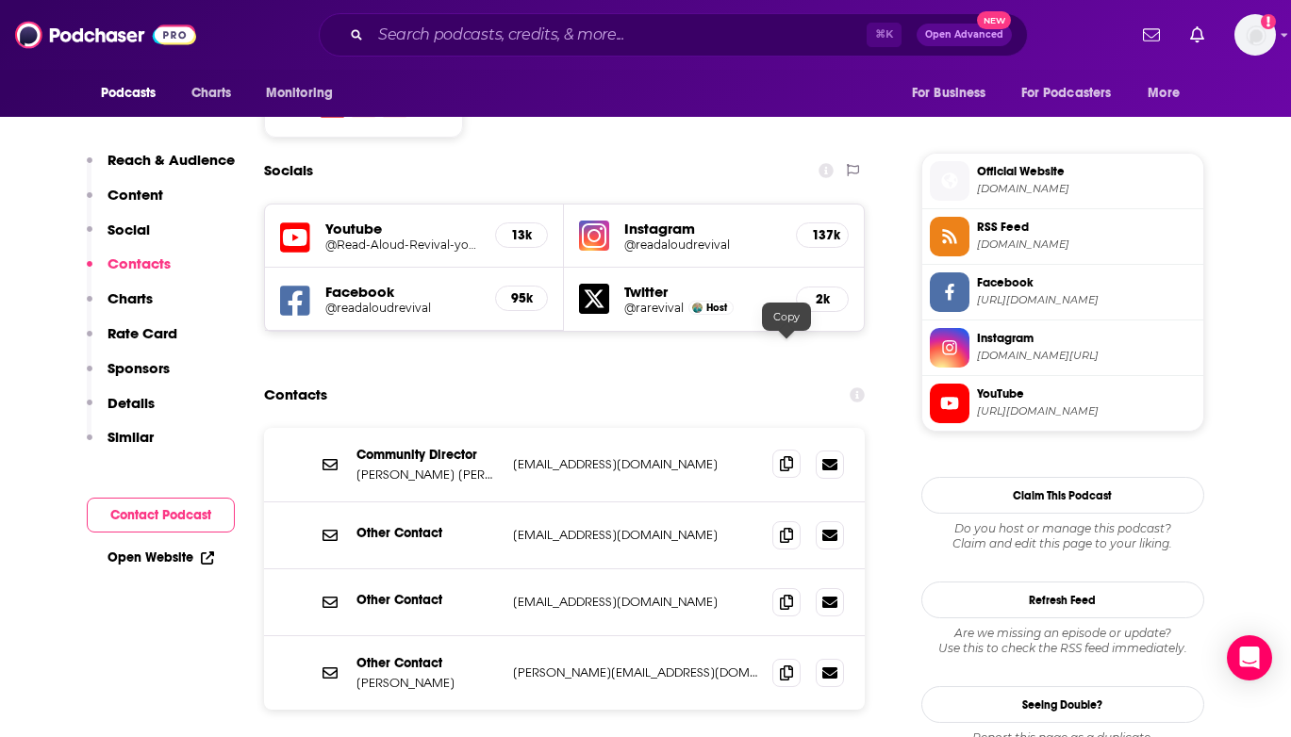
click at [781, 456] on icon at bounding box center [786, 463] width 13 height 15
click at [786, 665] on icon at bounding box center [786, 672] width 13 height 15
click at [408, 38] on input "Search podcasts, credits, & more..." at bounding box center [619, 35] width 496 height 30
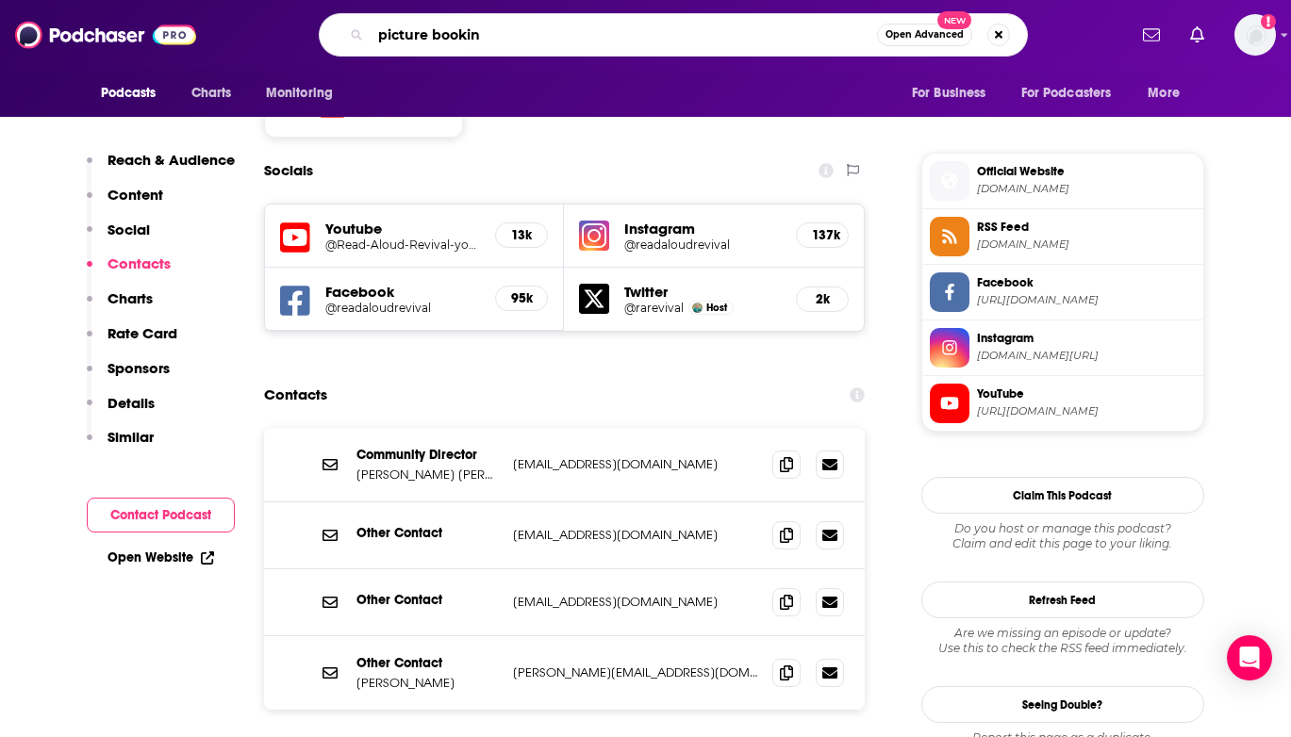
type input "picture booking"
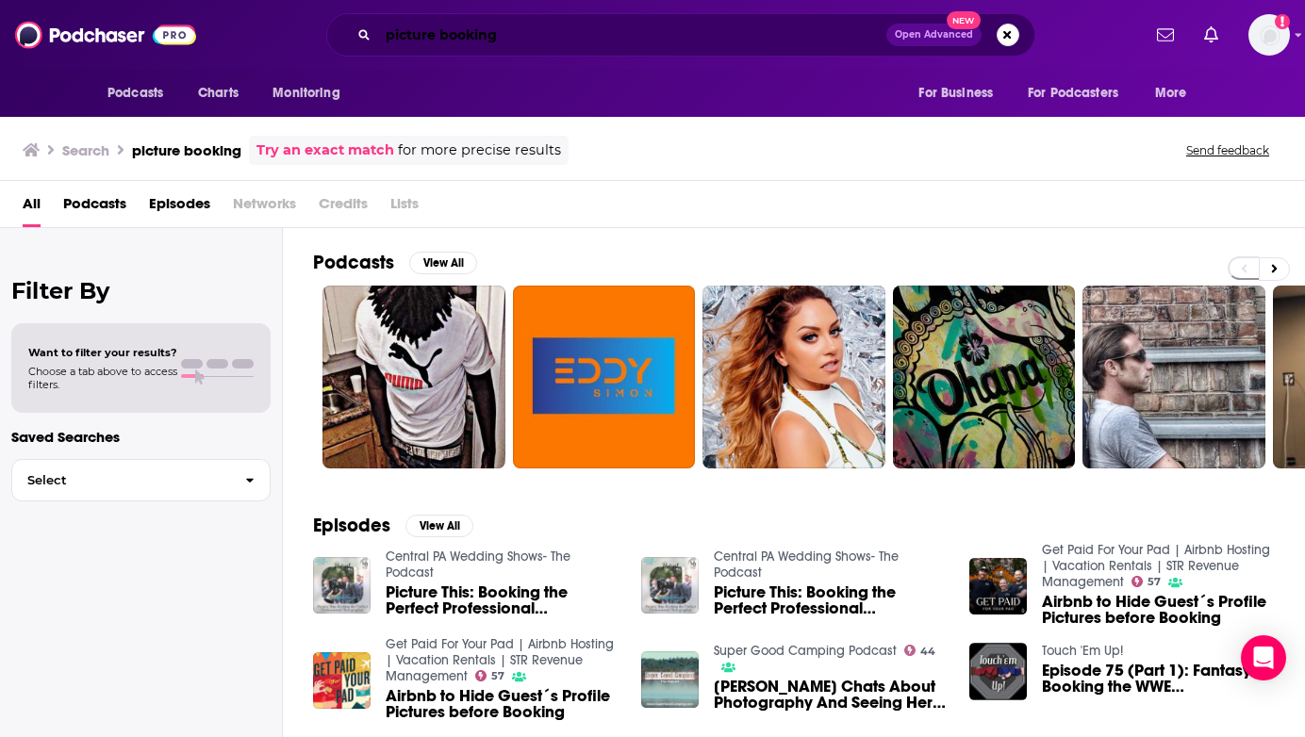
click at [439, 38] on input "picture booking" at bounding box center [632, 35] width 508 height 30
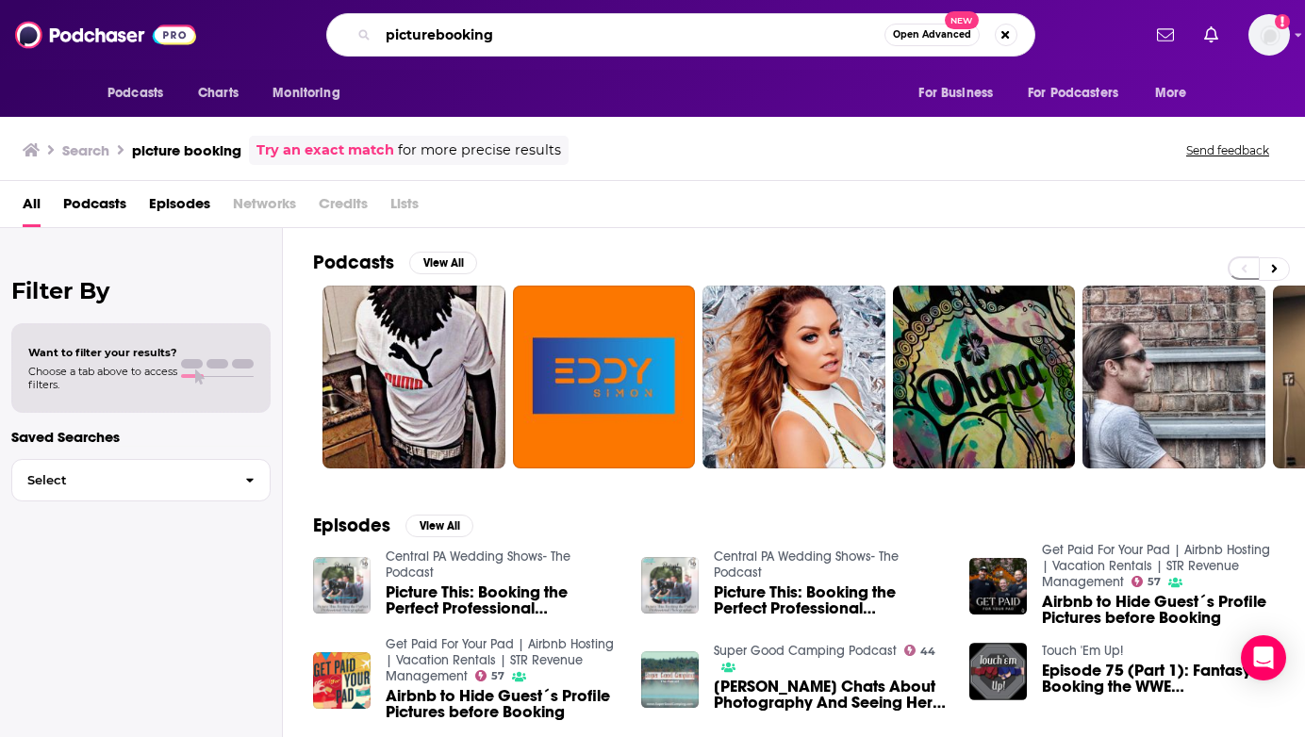
type input "picturebooking"
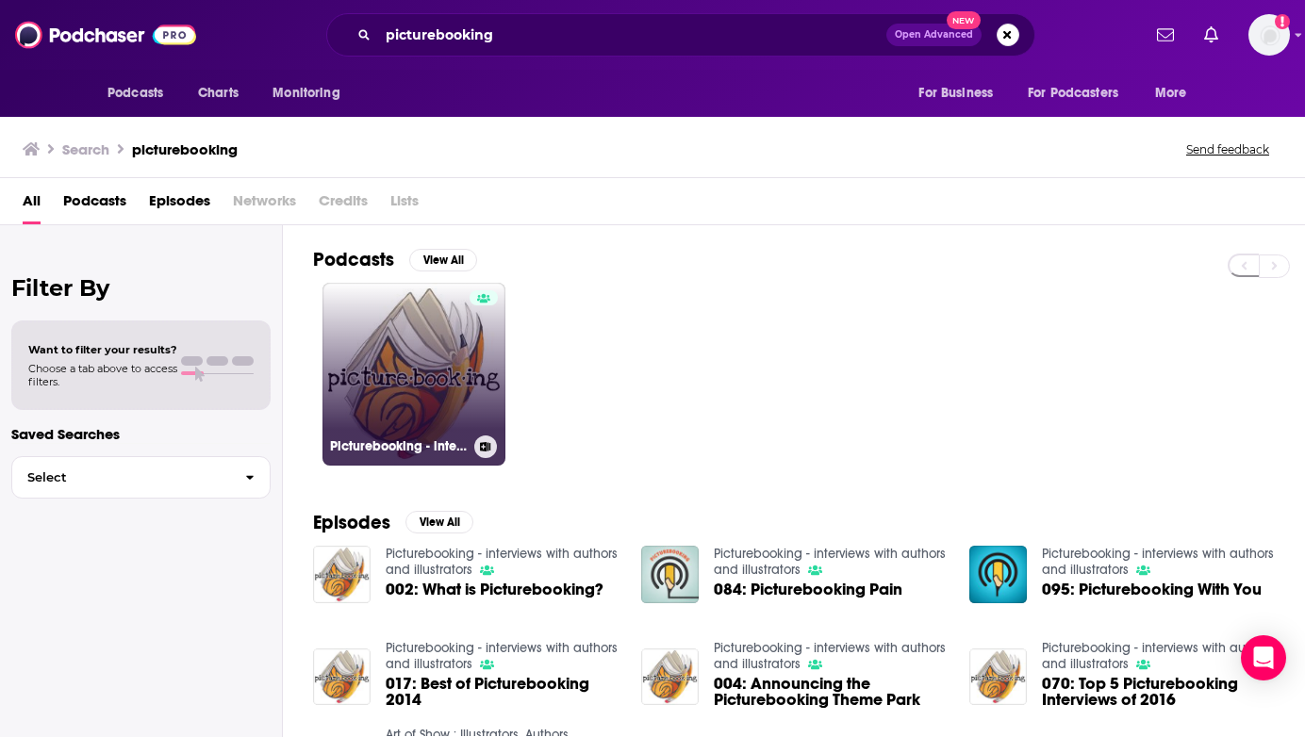
click at [448, 418] on link "Picturebooking - interviews with authors and illustrators" at bounding box center [414, 374] width 183 height 183
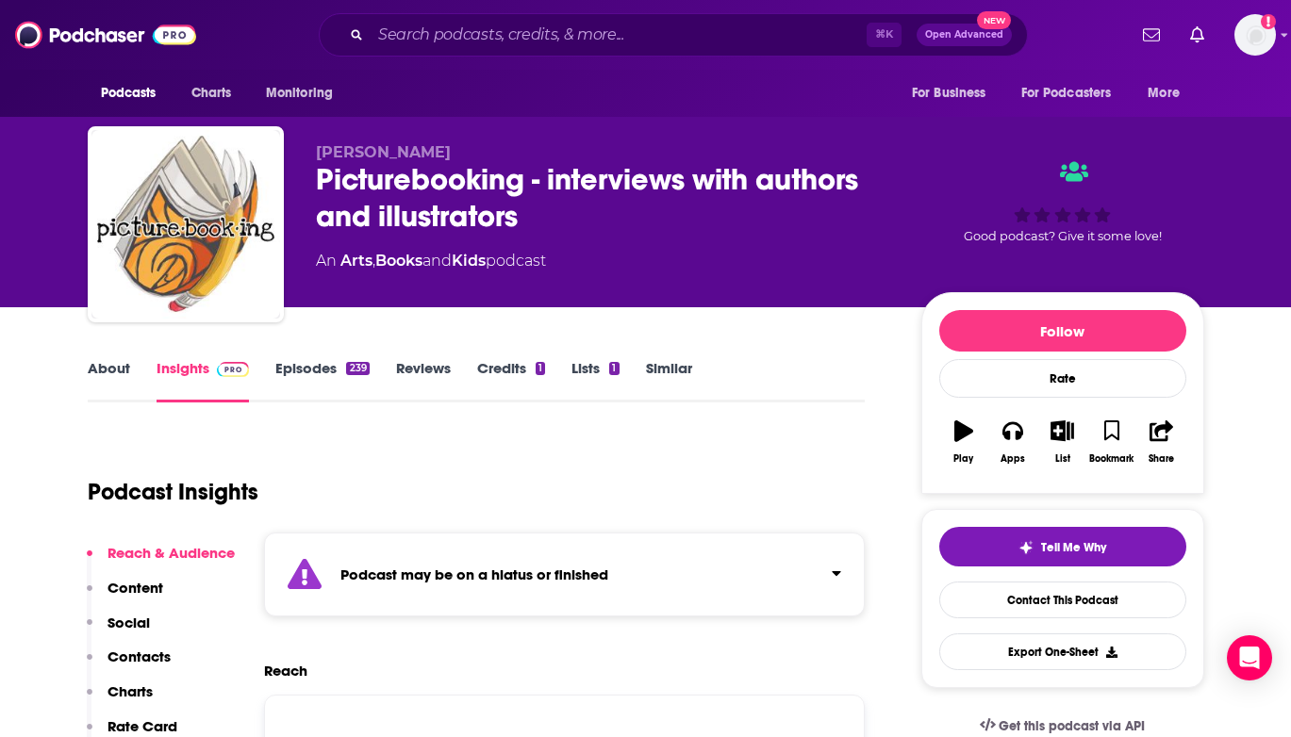
click at [132, 656] on p "Contacts" at bounding box center [139, 657] width 63 height 18
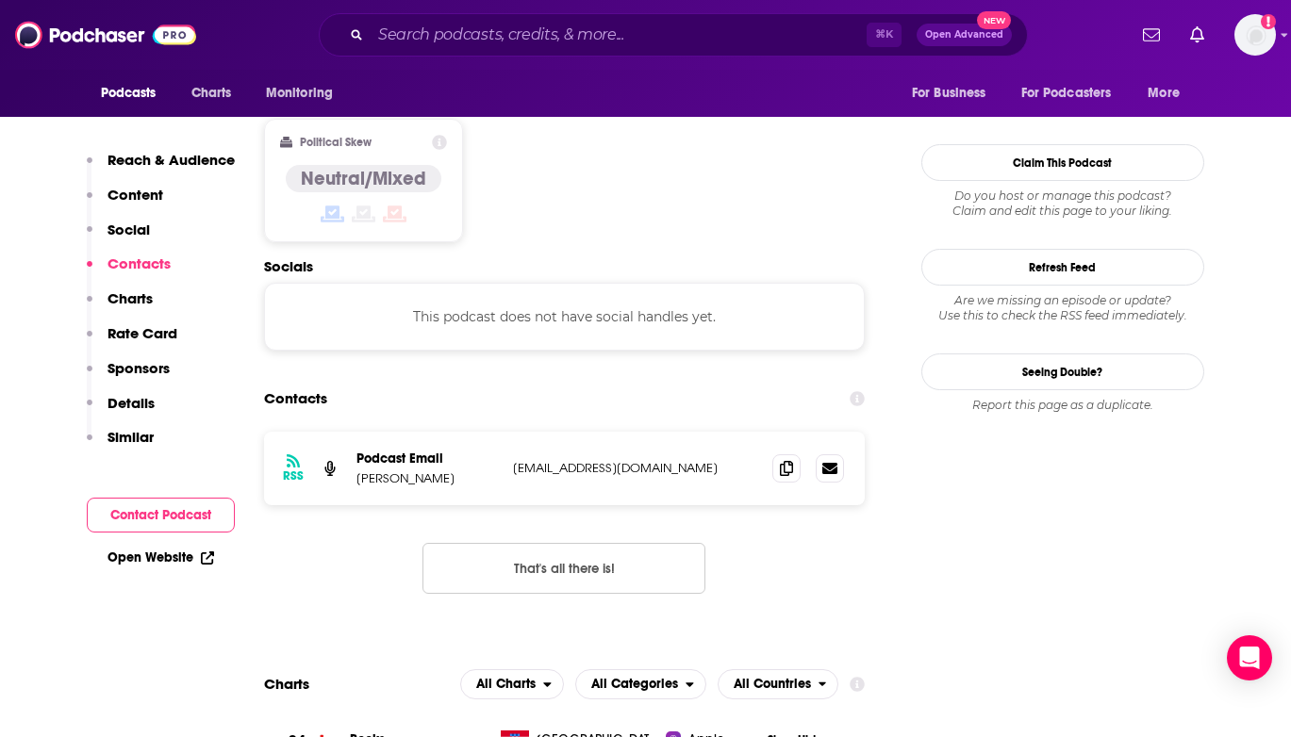
scroll to position [1638, 0]
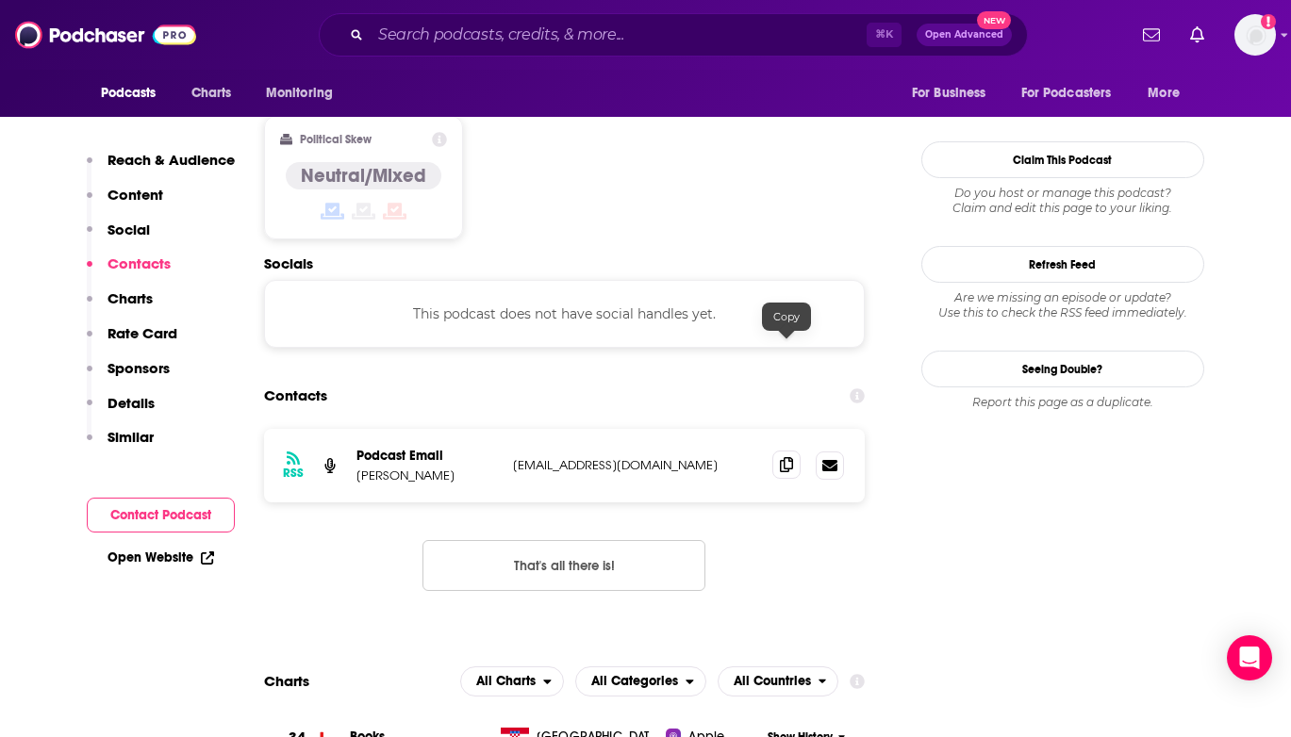
click at [781, 457] on icon at bounding box center [786, 464] width 13 height 15
